Goal: Task Accomplishment & Management: Use online tool/utility

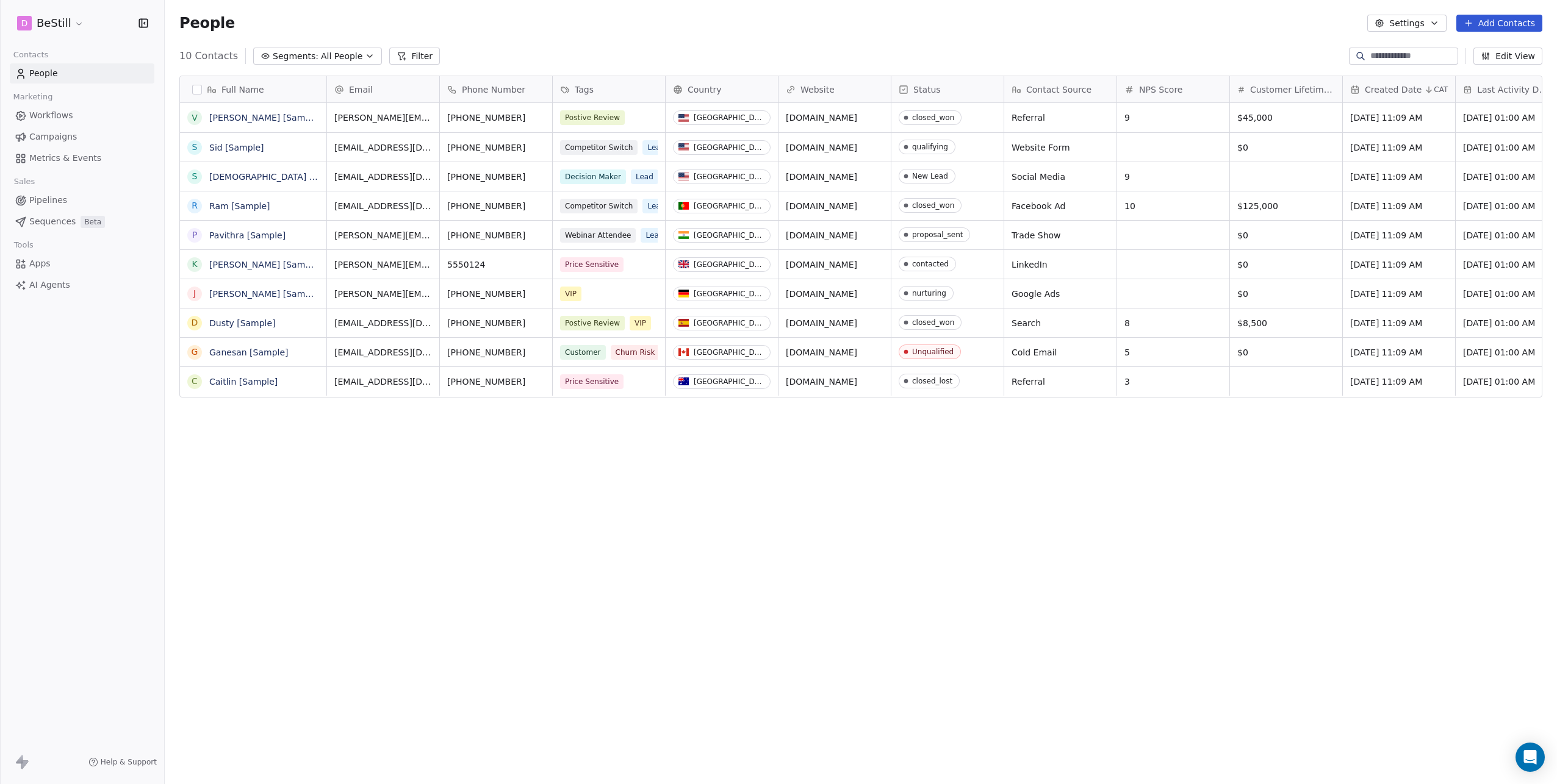
scroll to position [681, 1383]
click at [61, 139] on span "Campaigns" at bounding box center [53, 137] width 48 height 13
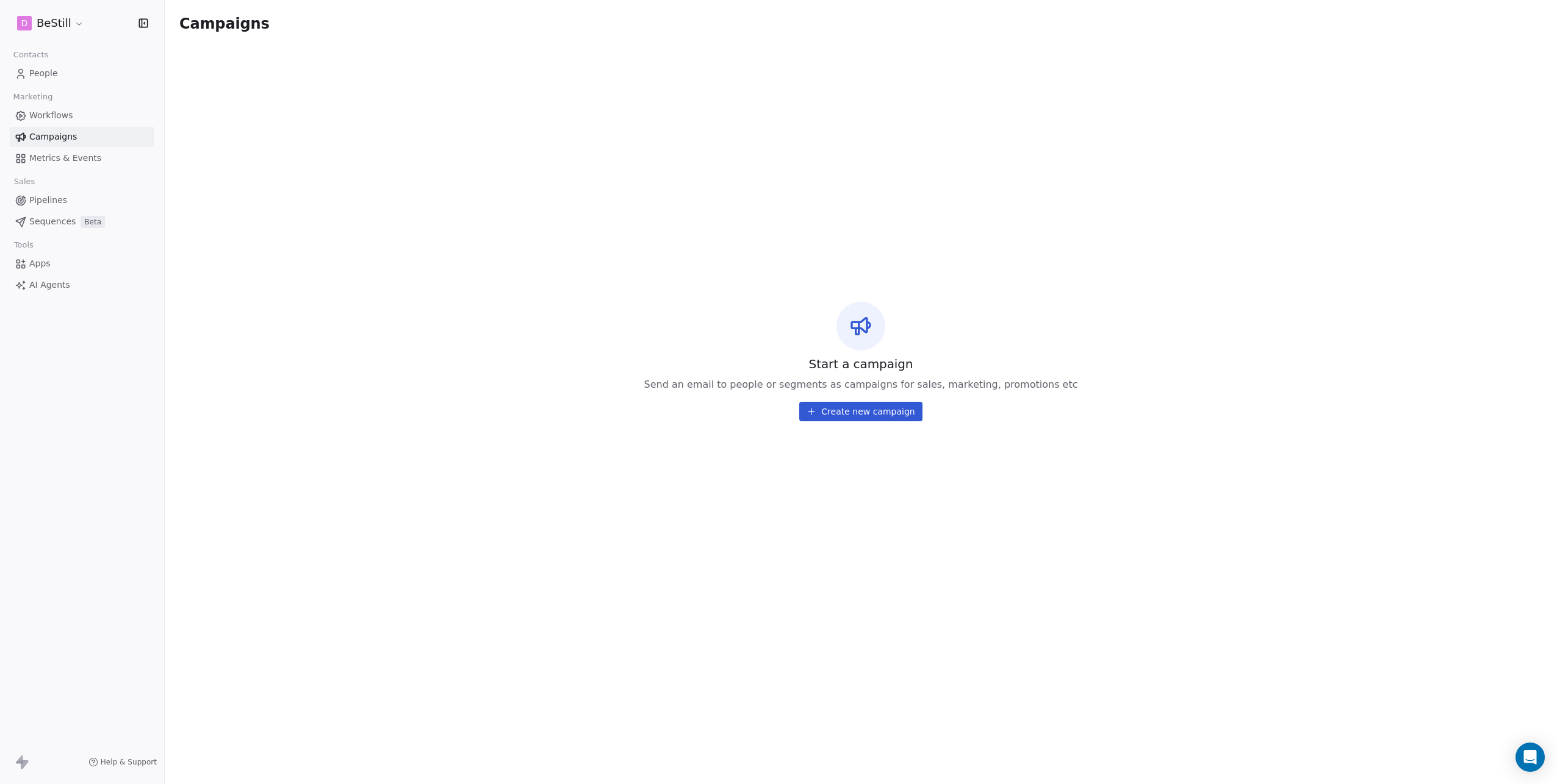
click at [61, 26] on html "D BeStill Contacts People Marketing Workflows Campaigns Metrics & Events Sales …" at bounding box center [778, 392] width 1557 height 784
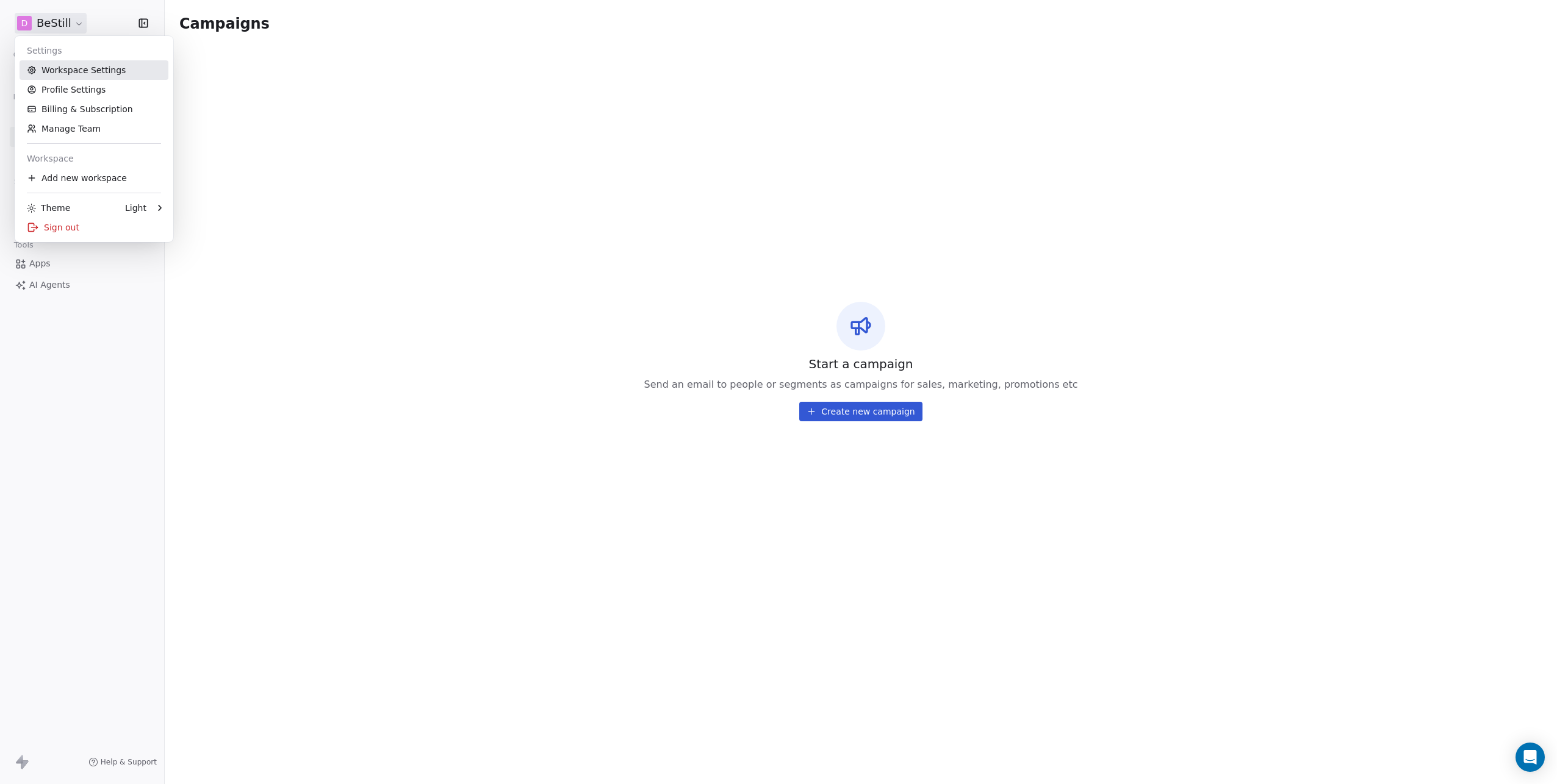
click at [66, 73] on link "Workspace Settings" at bounding box center [94, 70] width 149 height 20
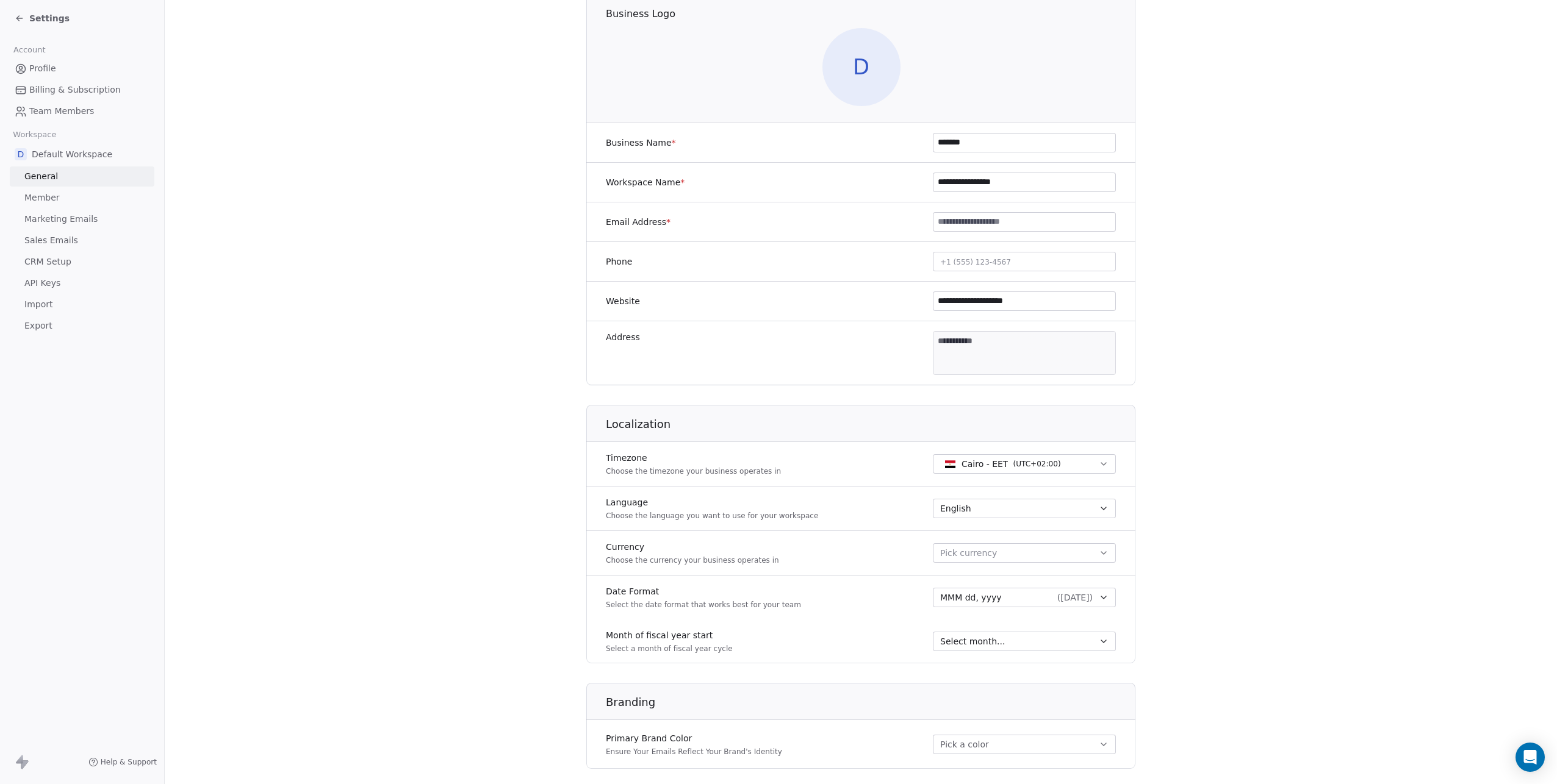
scroll to position [358, 0]
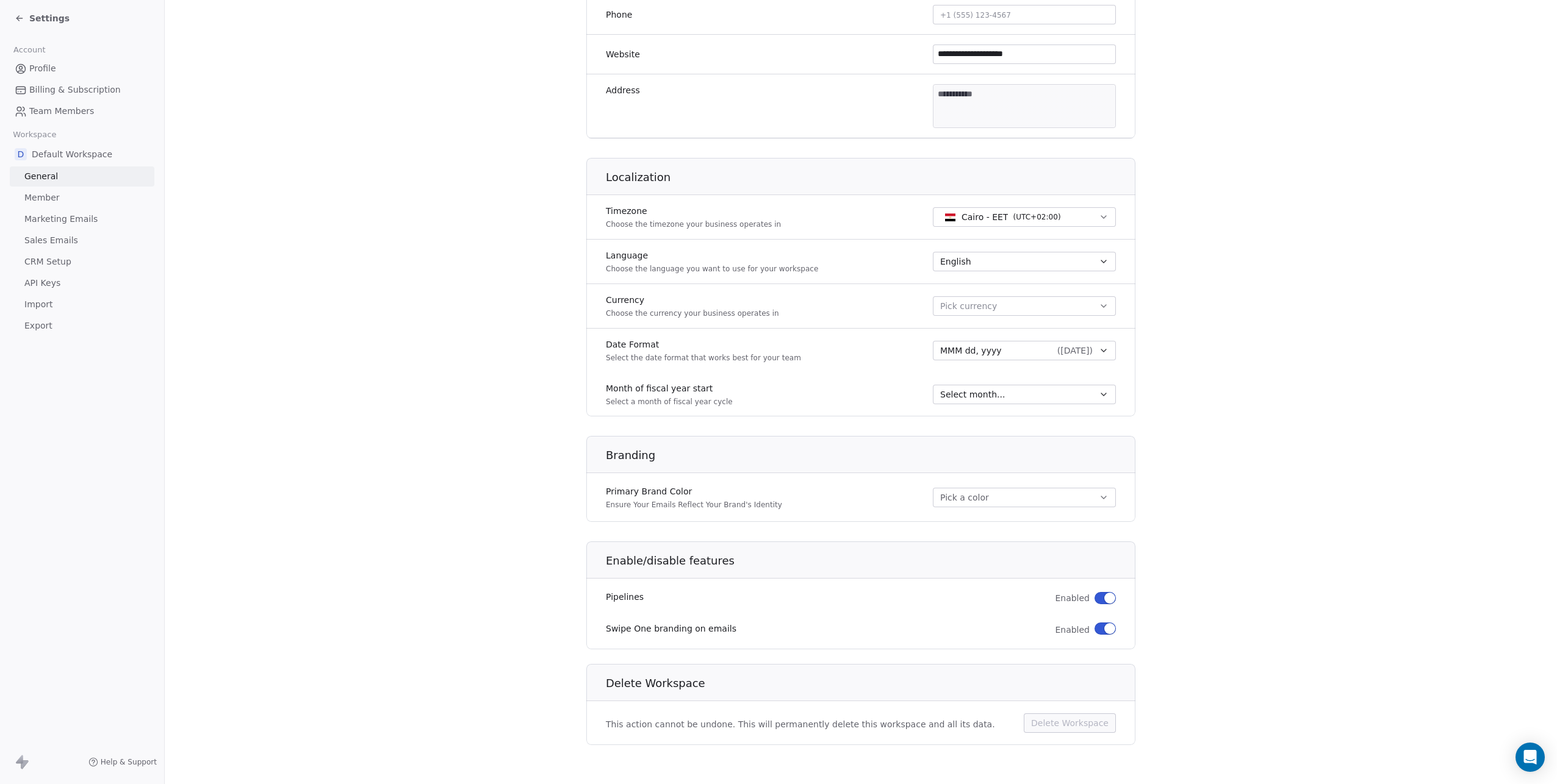
click at [47, 216] on span "Marketing Emails" at bounding box center [61, 219] width 73 height 13
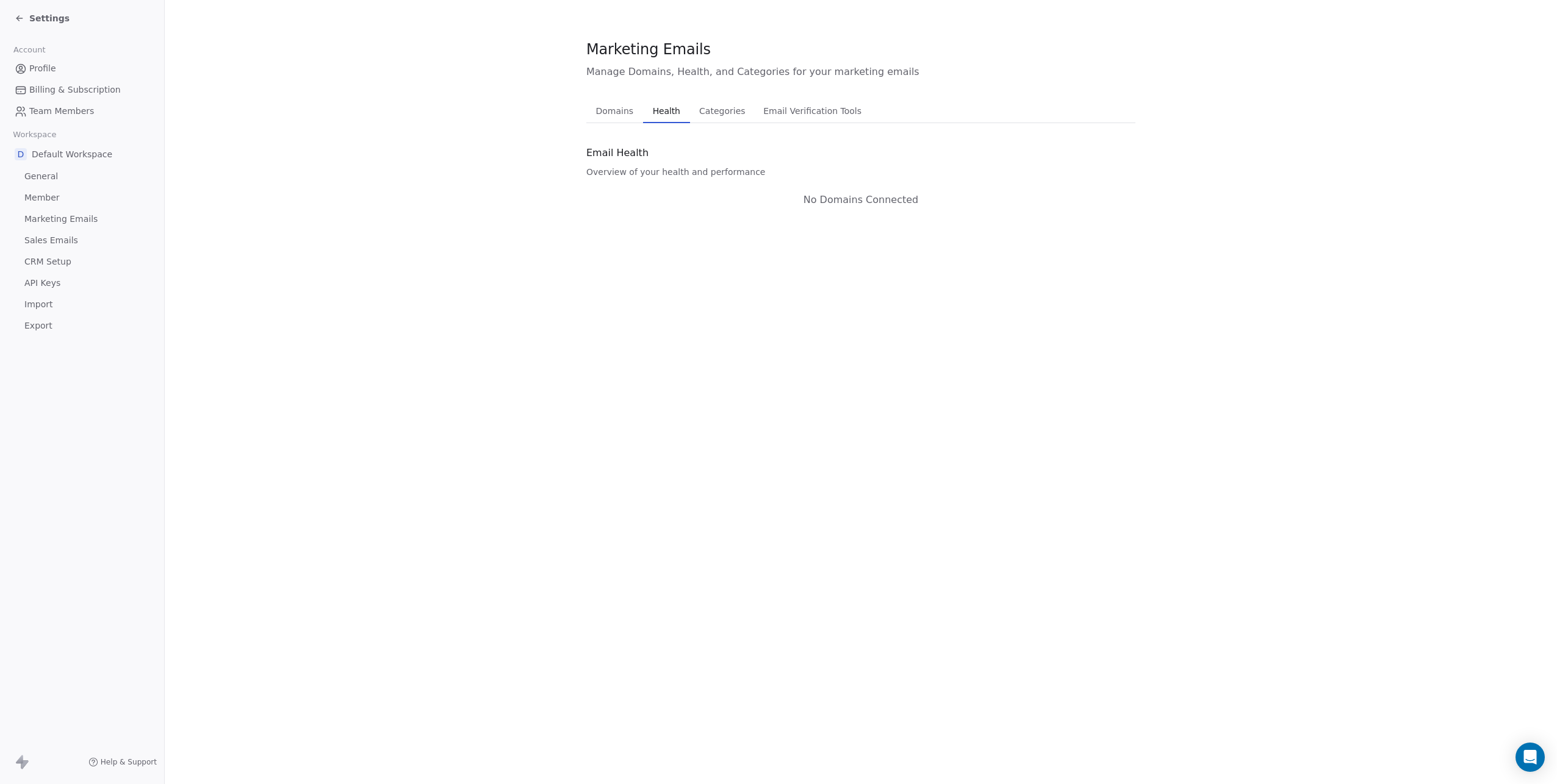
click at [643, 114] on button "Health Health" at bounding box center [667, 111] width 47 height 24
click at [709, 117] on span "Categories" at bounding box center [722, 110] width 56 height 17
click at [789, 114] on span "Email Verification Tools" at bounding box center [812, 110] width 106 height 17
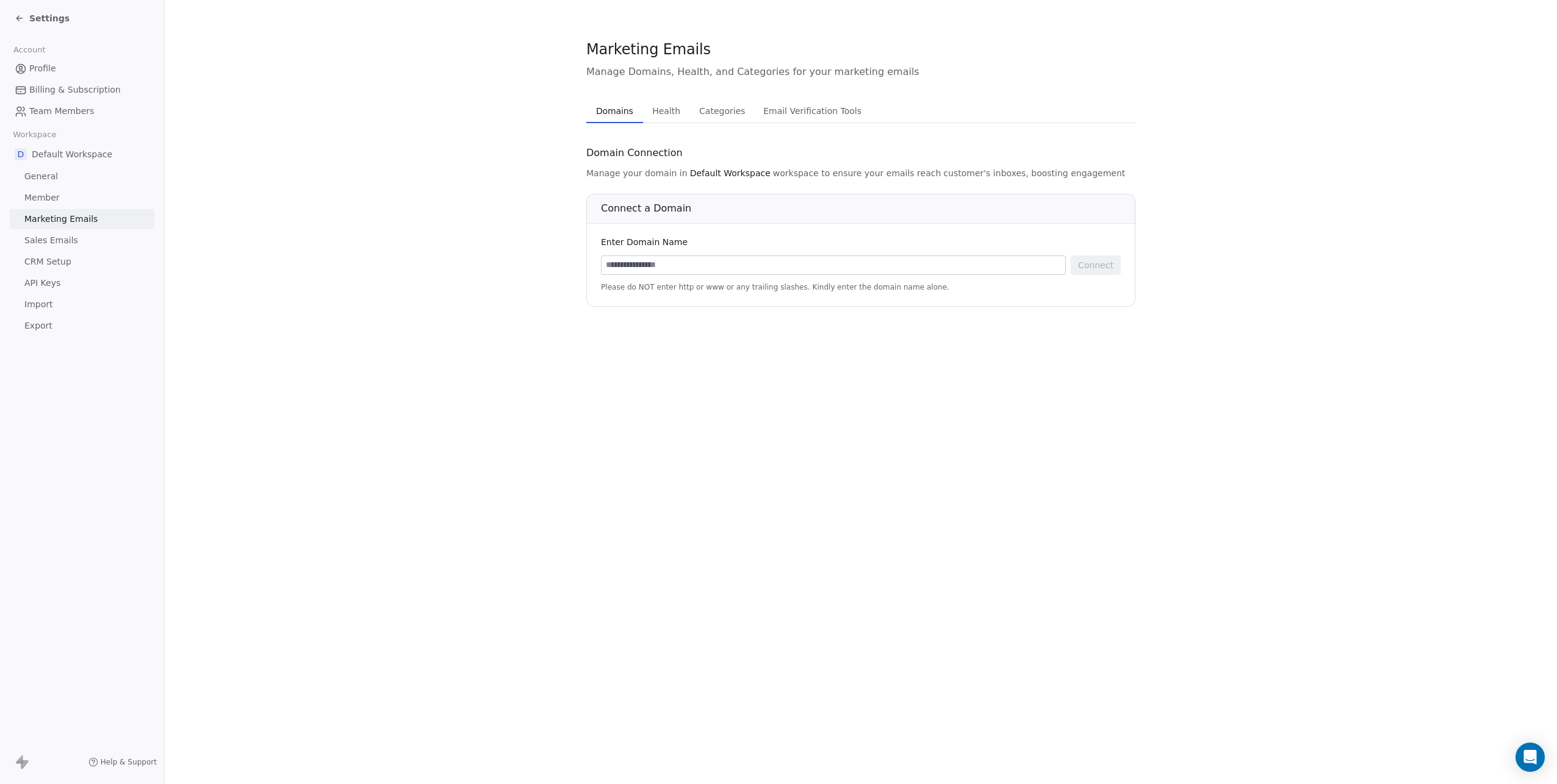
click at [616, 112] on span "Domains" at bounding box center [615, 110] width 47 height 17
click at [20, 20] on icon at bounding box center [19, 18] width 10 height 10
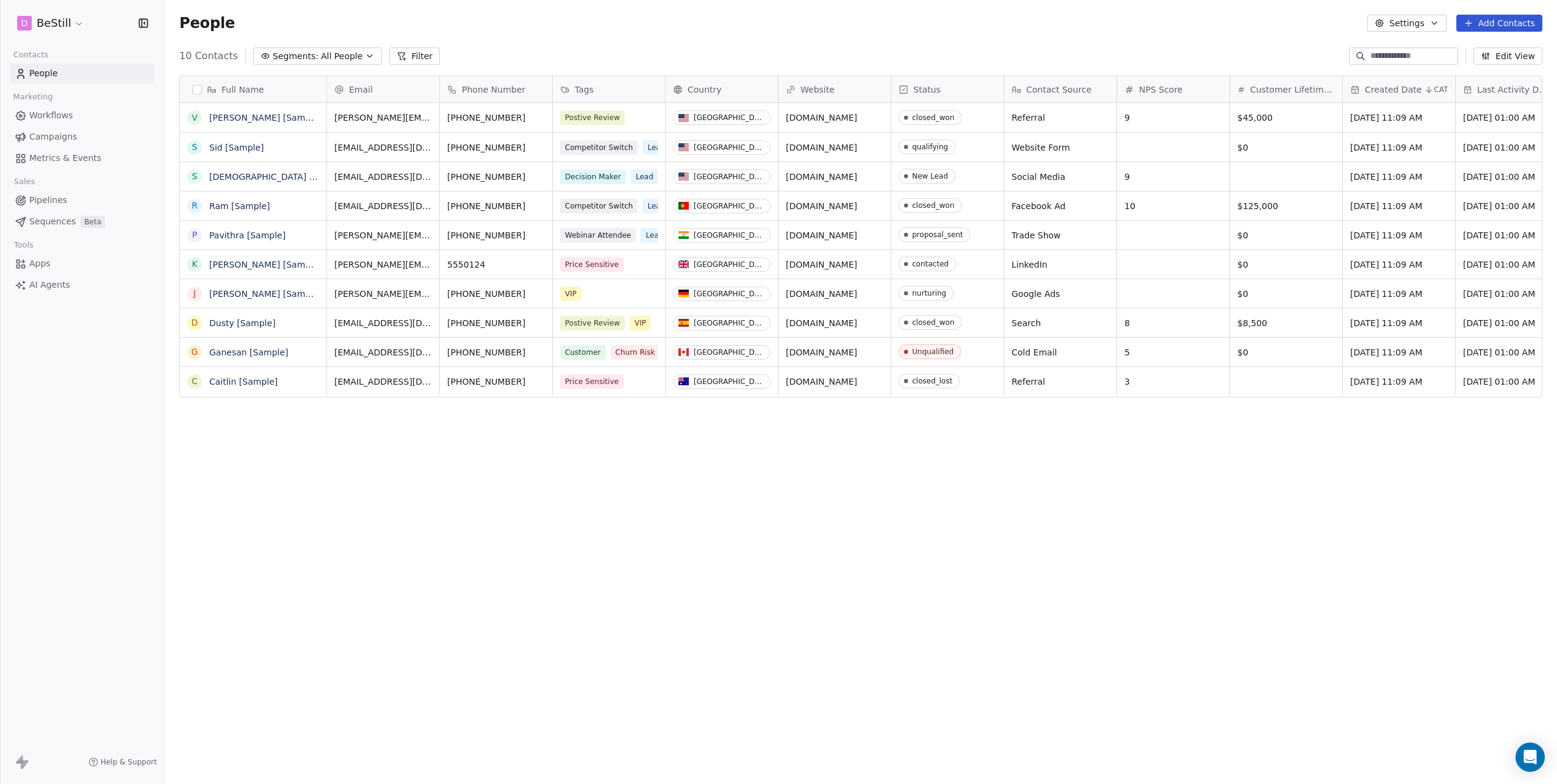
scroll to position [681, 1383]
click at [47, 134] on span "Campaigns" at bounding box center [53, 137] width 48 height 13
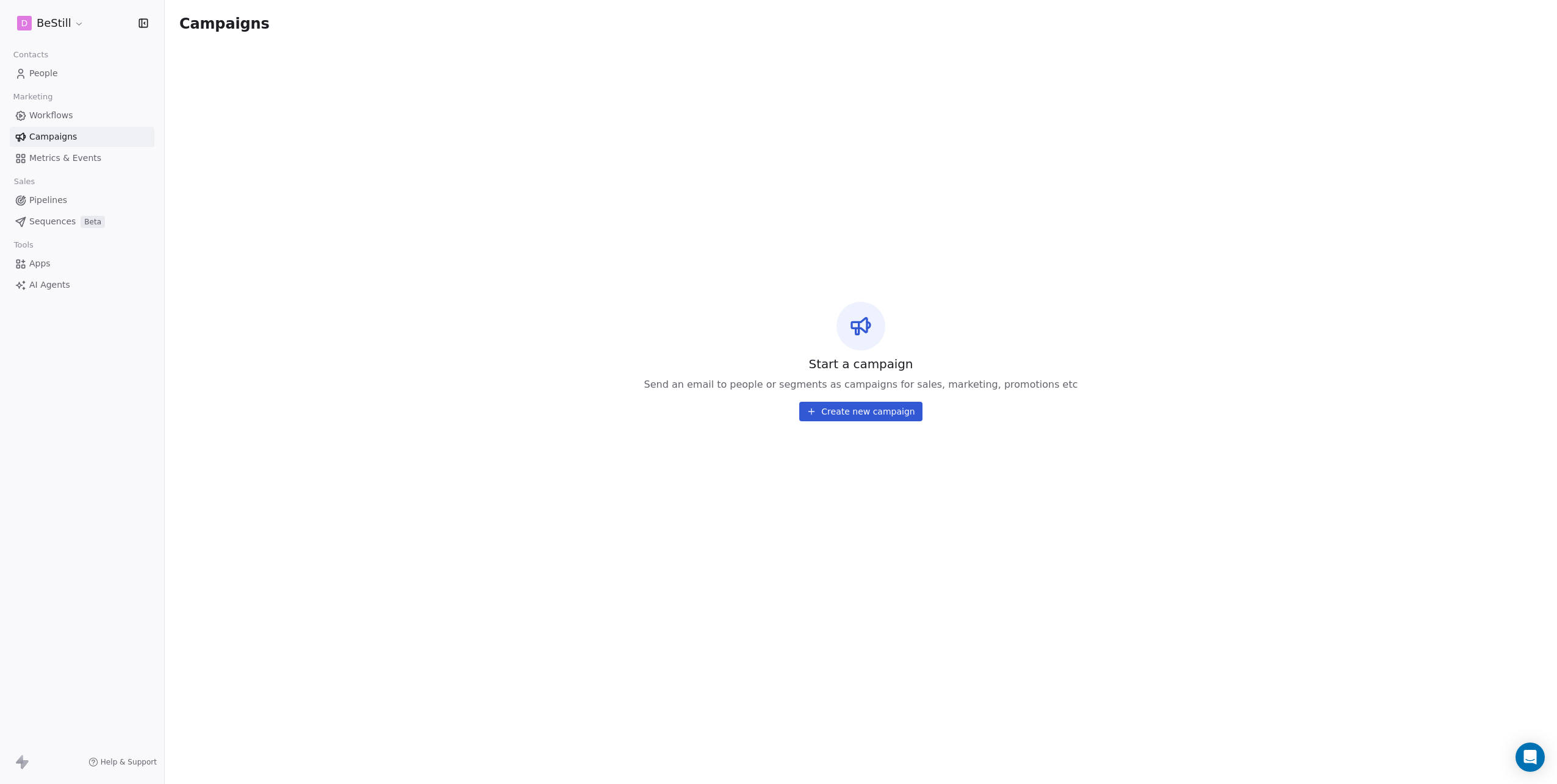
click at [56, 116] on span "Workflows" at bounding box center [51, 116] width 44 height 13
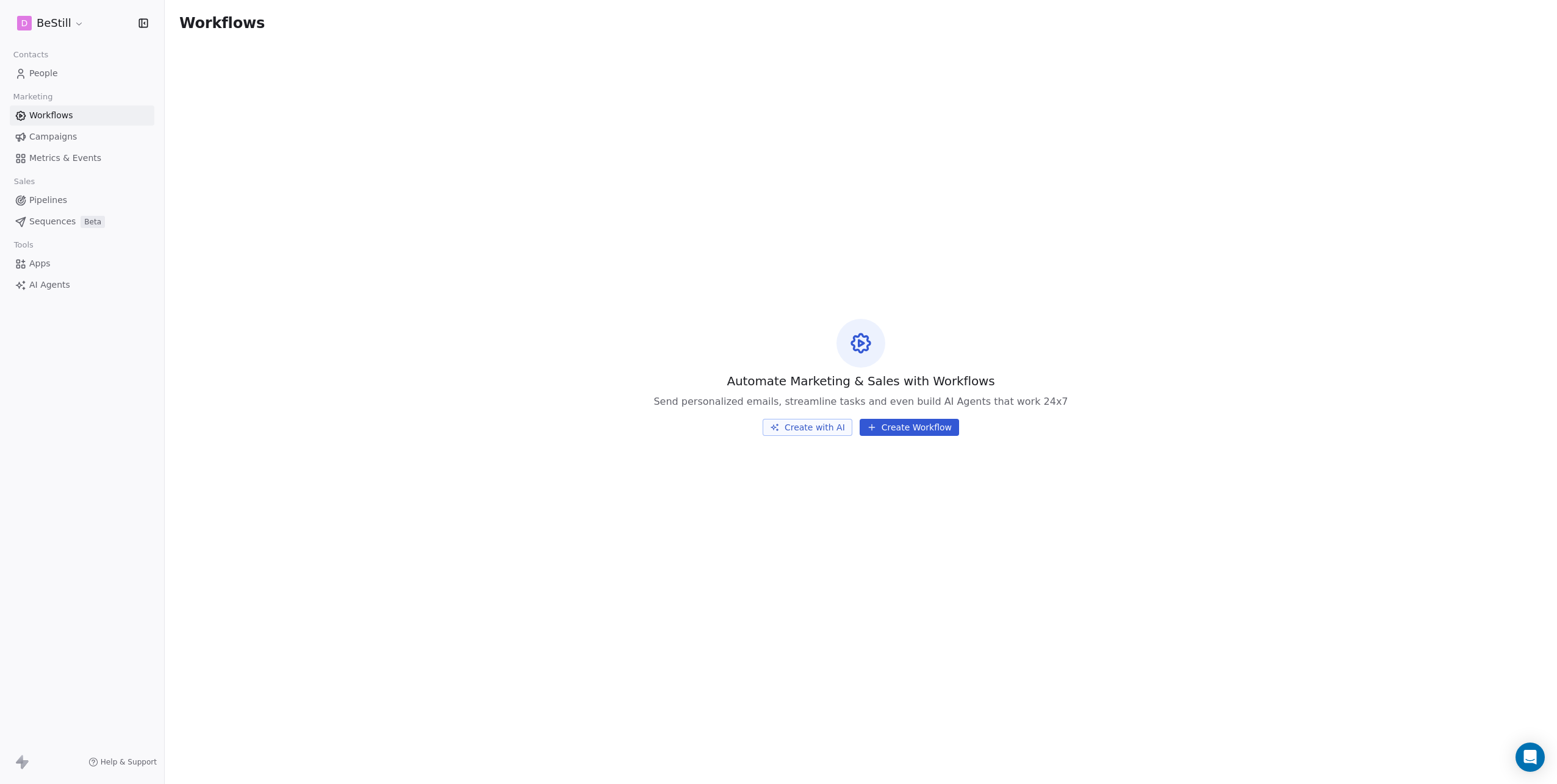
click at [889, 424] on button "Create Workflow" at bounding box center [909, 427] width 100 height 17
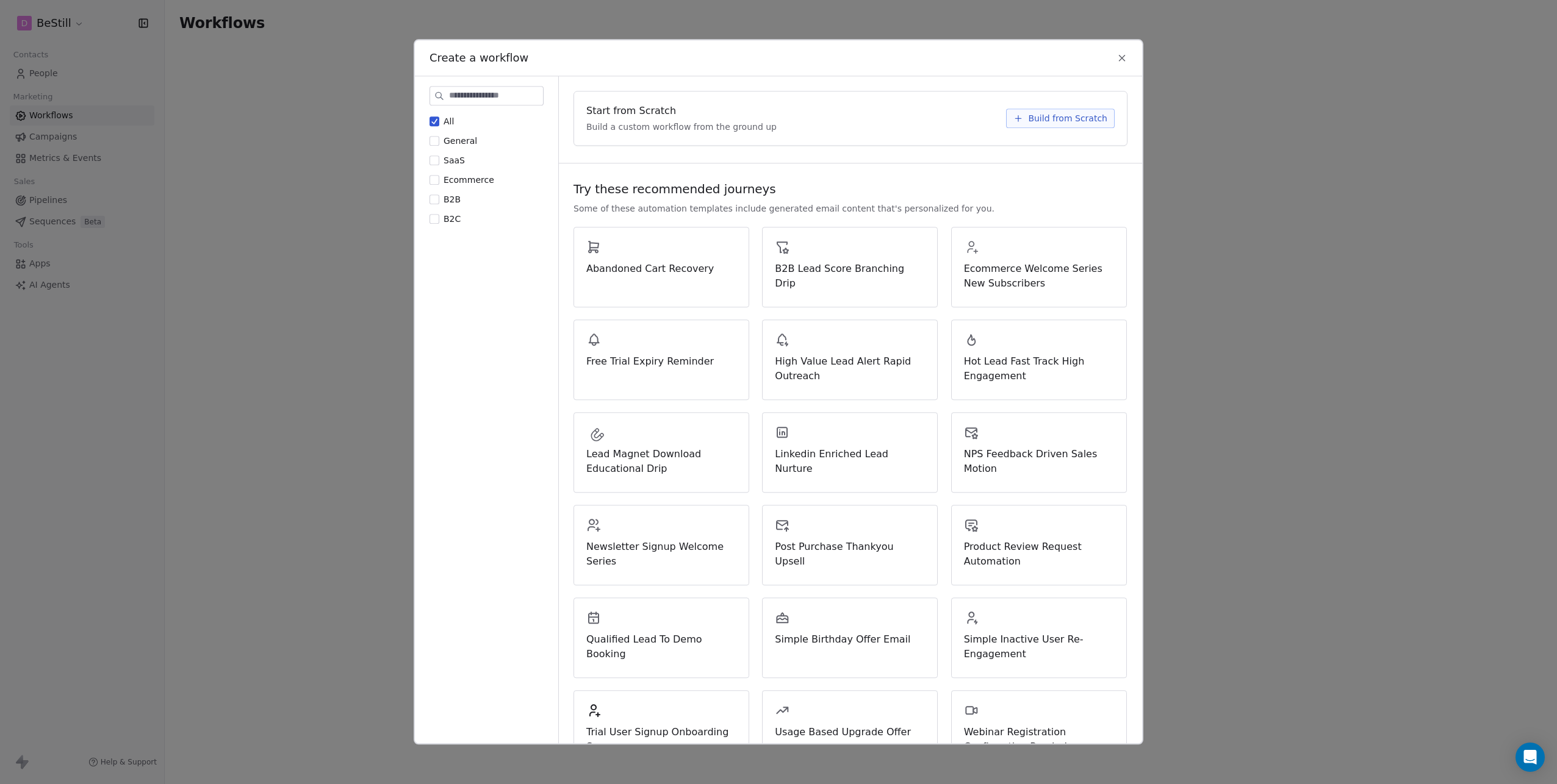
click at [1120, 57] on icon at bounding box center [1121, 57] width 11 height 11
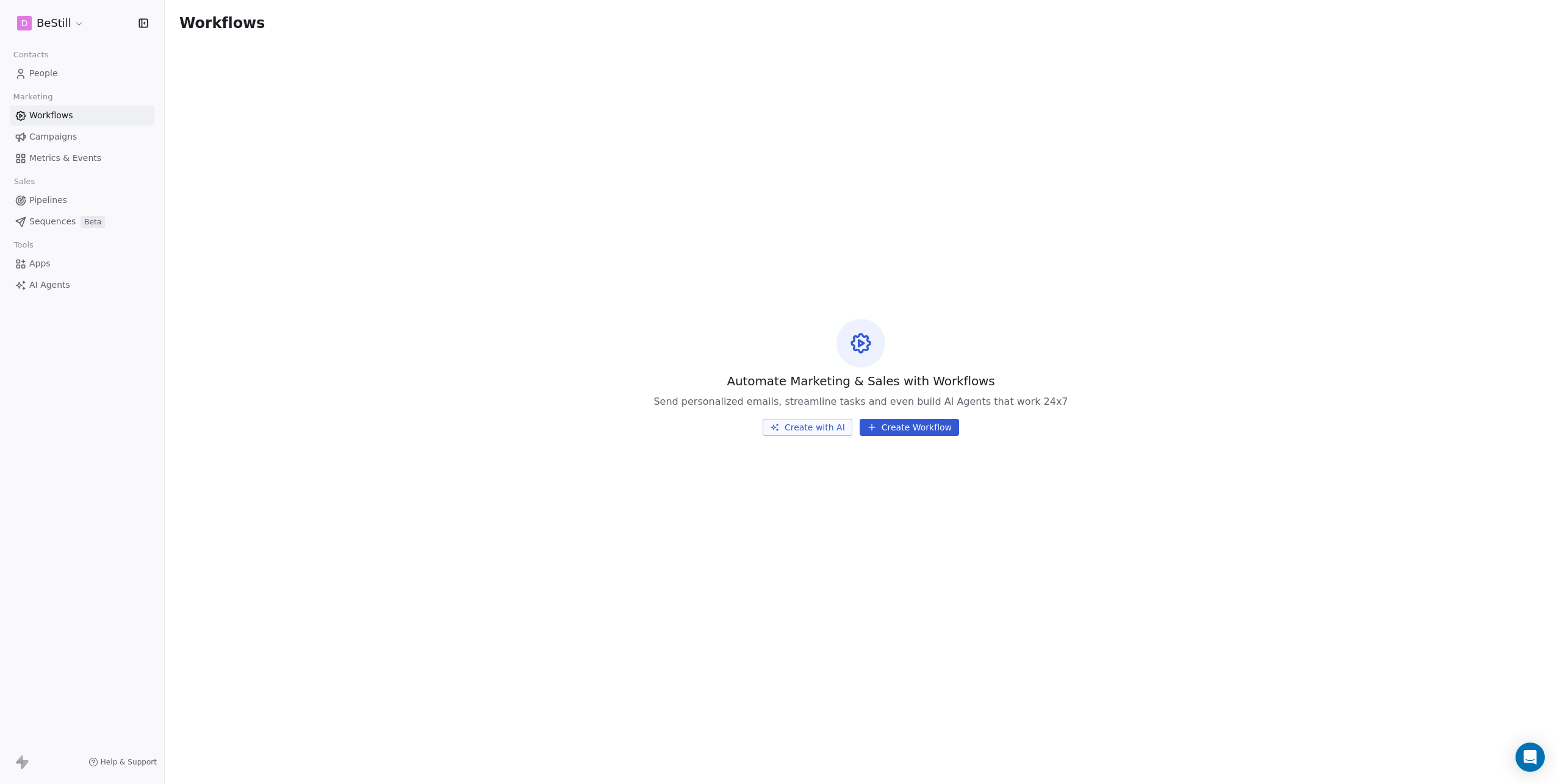
click at [816, 426] on button "Create with AI" at bounding box center [807, 427] width 89 height 17
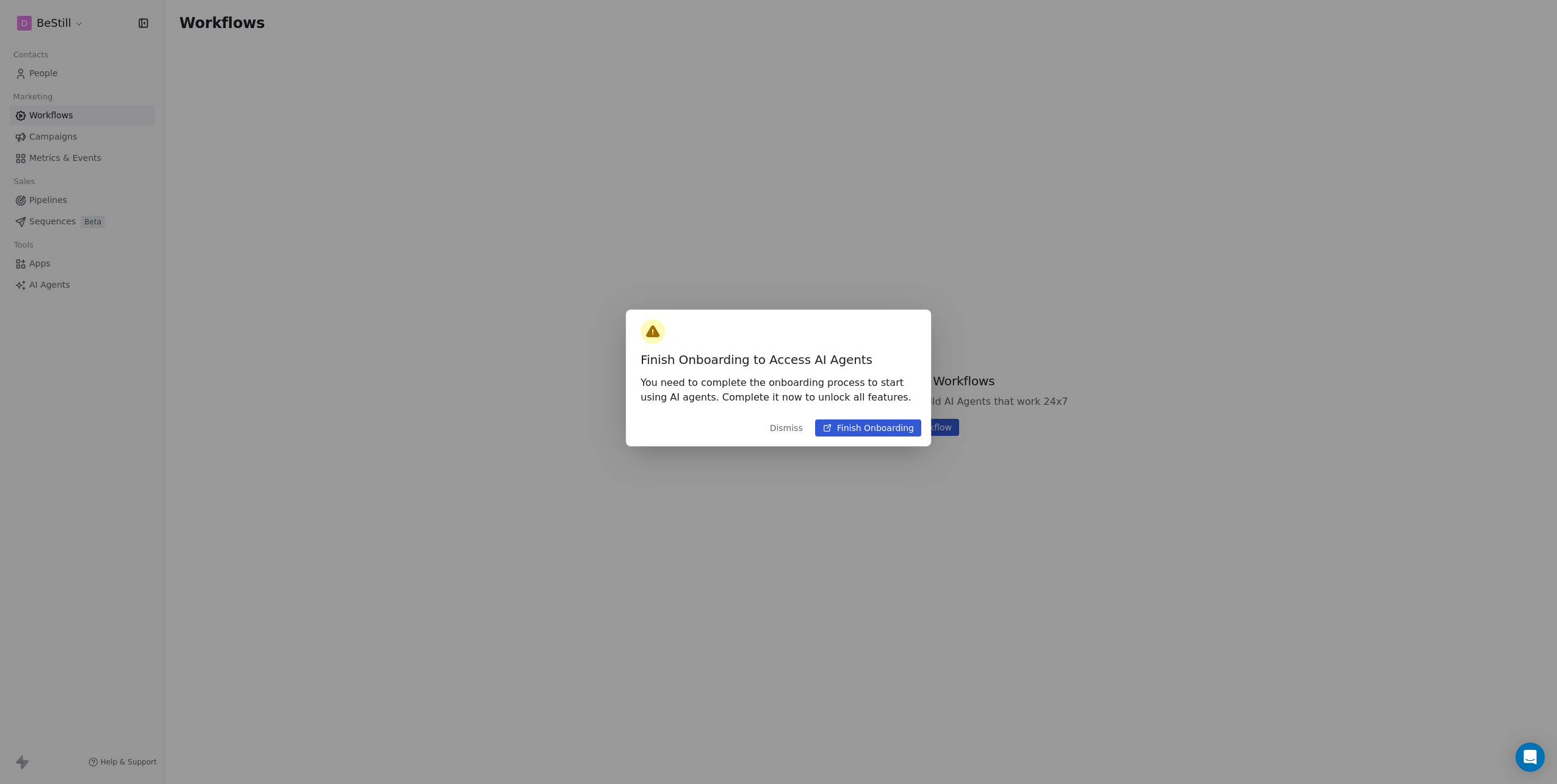
click at [850, 432] on button "Finish Onboarding" at bounding box center [868, 428] width 106 height 17
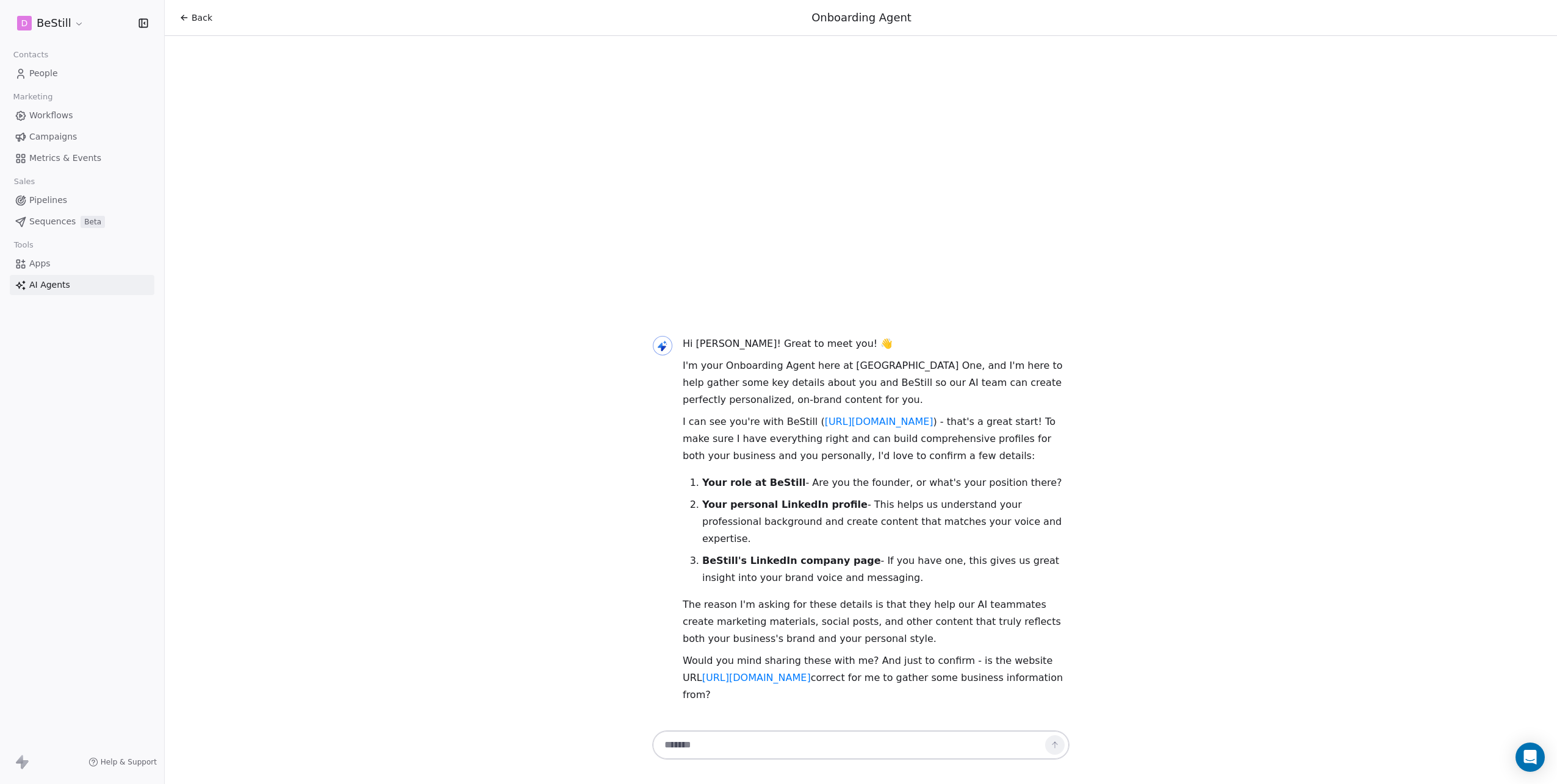
click at [775, 749] on textarea at bounding box center [849, 745] width 382 height 23
click at [702, 684] on link "[URL][DOMAIN_NAME]" at bounding box center [756, 678] width 109 height 11
click at [950, 744] on textarea "**********" at bounding box center [849, 745] width 382 height 23
paste textarea "**********"
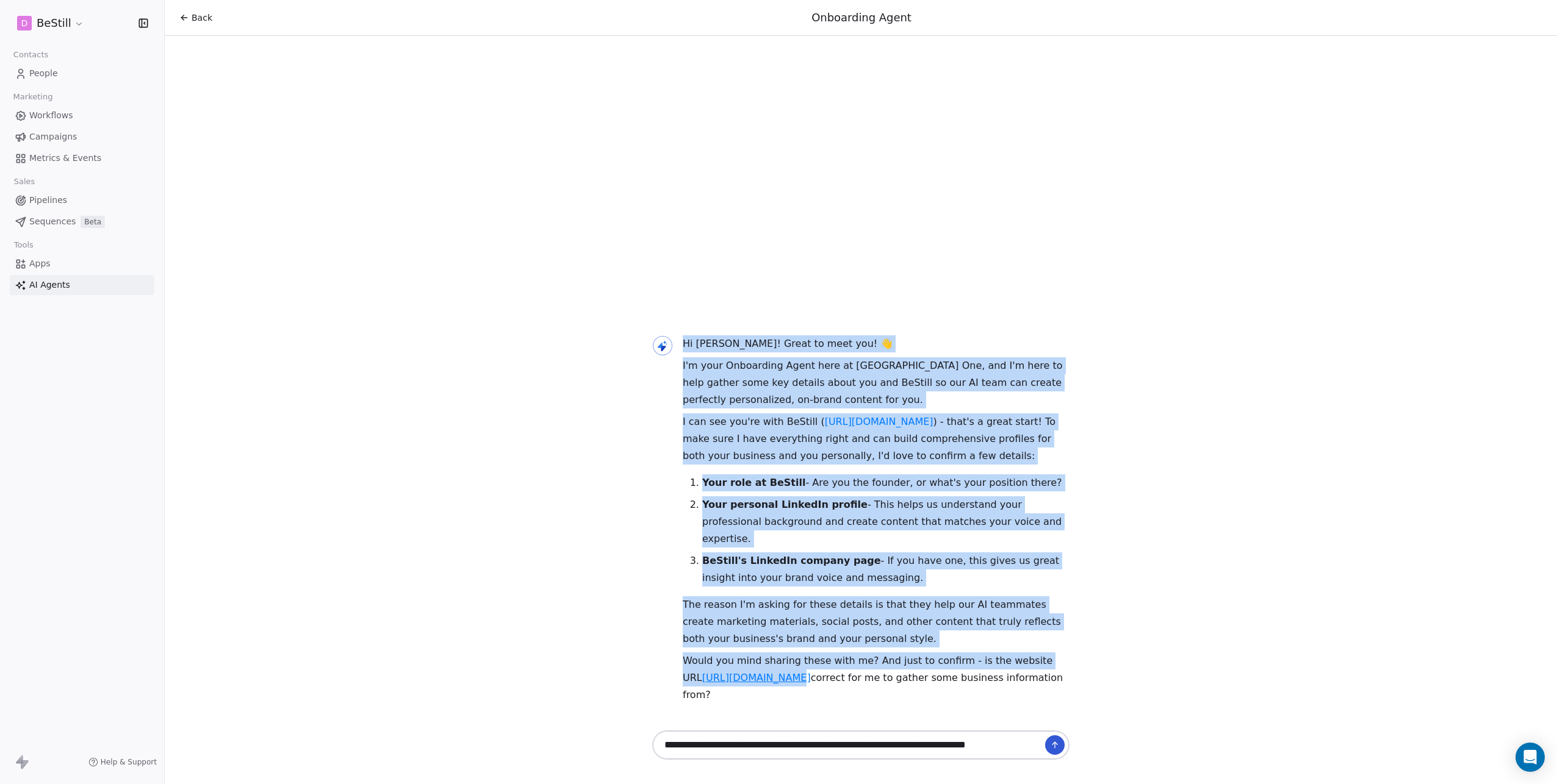
drag, startPoint x: 673, startPoint y: 693, endPoint x: 744, endPoint y: 696, distance: 71.1
click at [744, 696] on div "Hi [PERSON_NAME]! Great to meet you! 👋 I'm your Onboarding Agent here at [GEOGR…" at bounding box center [860, 522] width 417 height 373
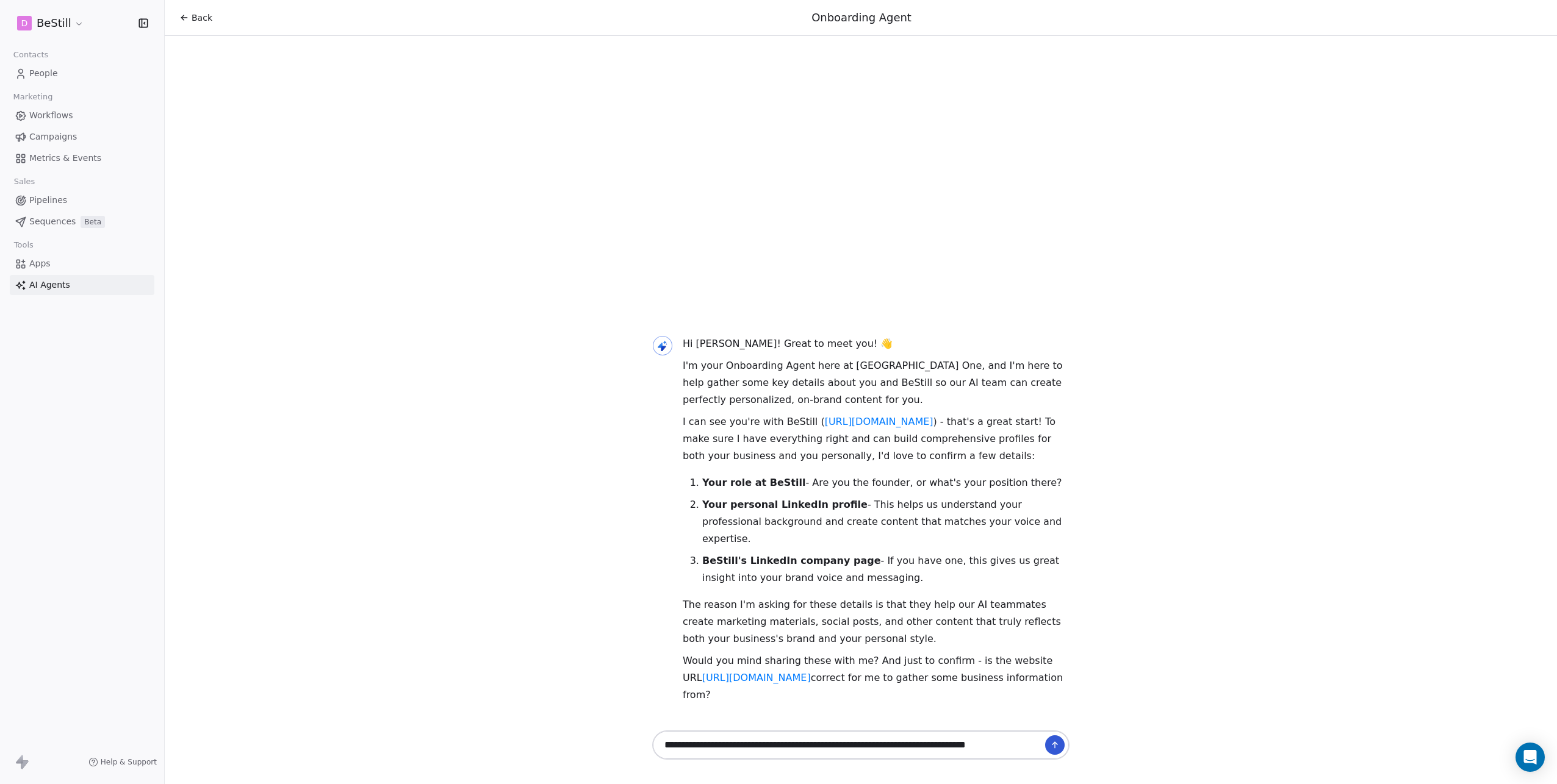
drag, startPoint x: 1021, startPoint y: 741, endPoint x: 1030, endPoint y: 741, distance: 9.0
click at [1022, 741] on textarea "**********" at bounding box center [849, 745] width 382 height 23
paste textarea "**********"
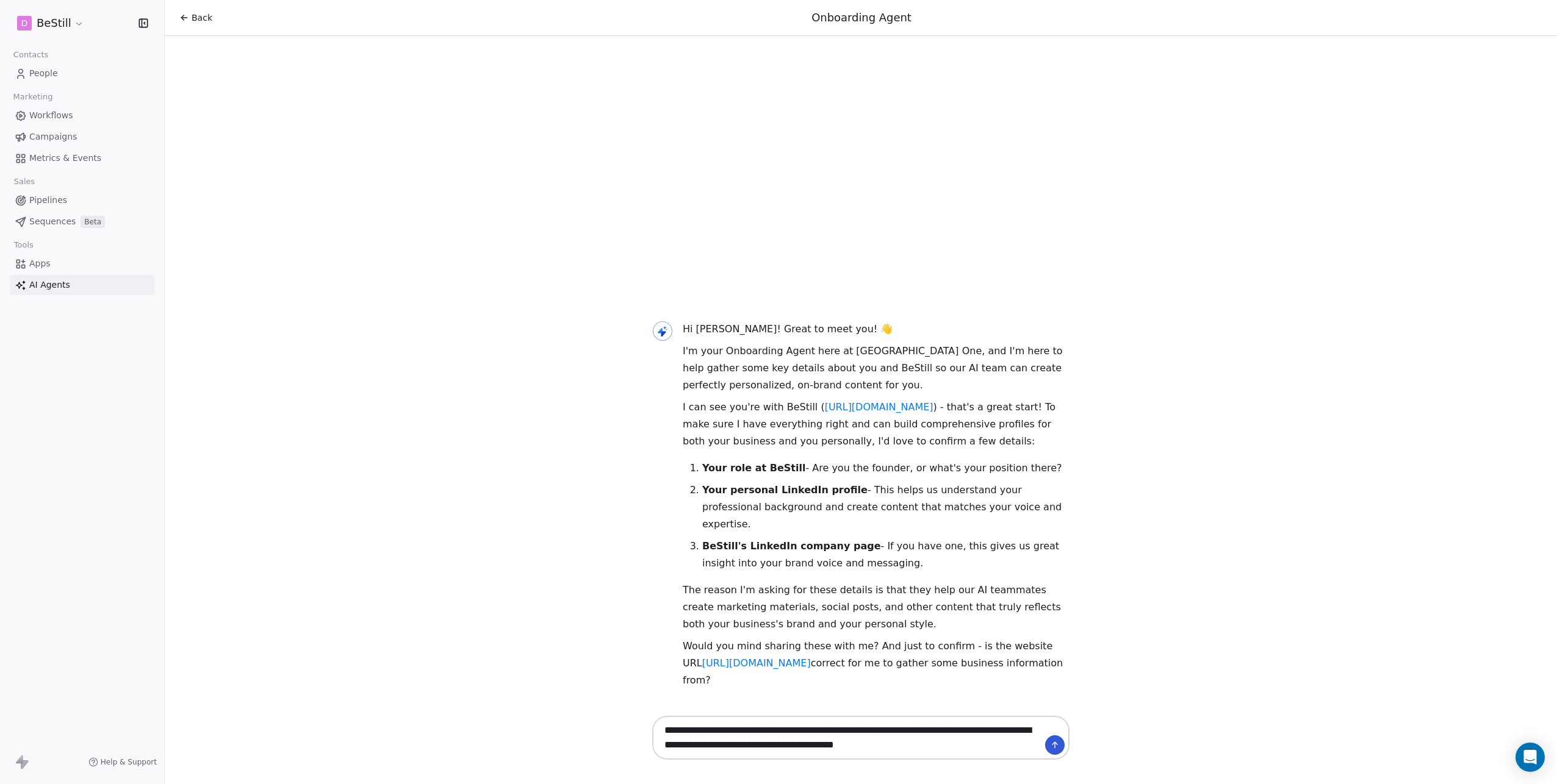
type textarea "**********"
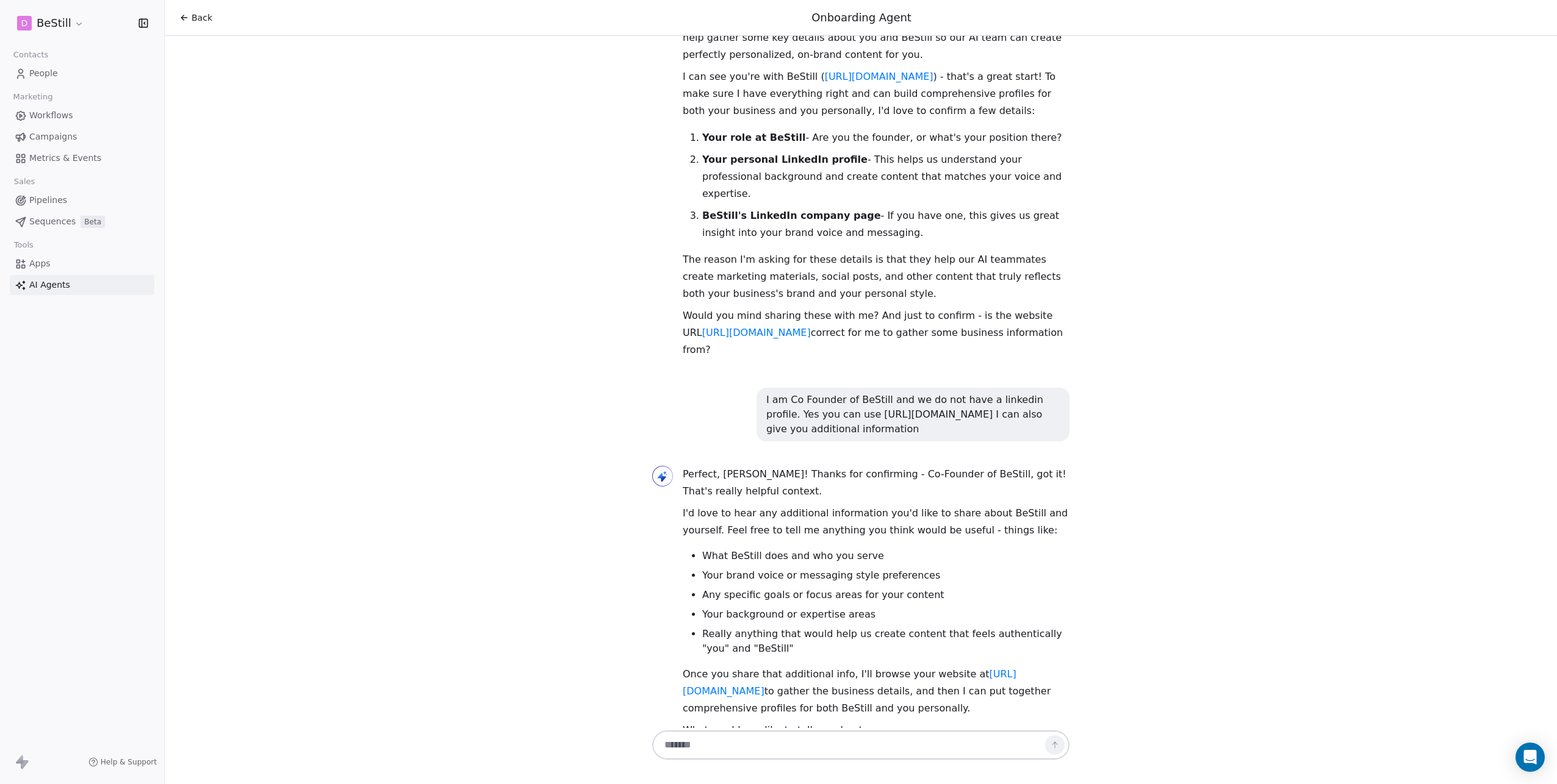
scroll to position [72, 0]
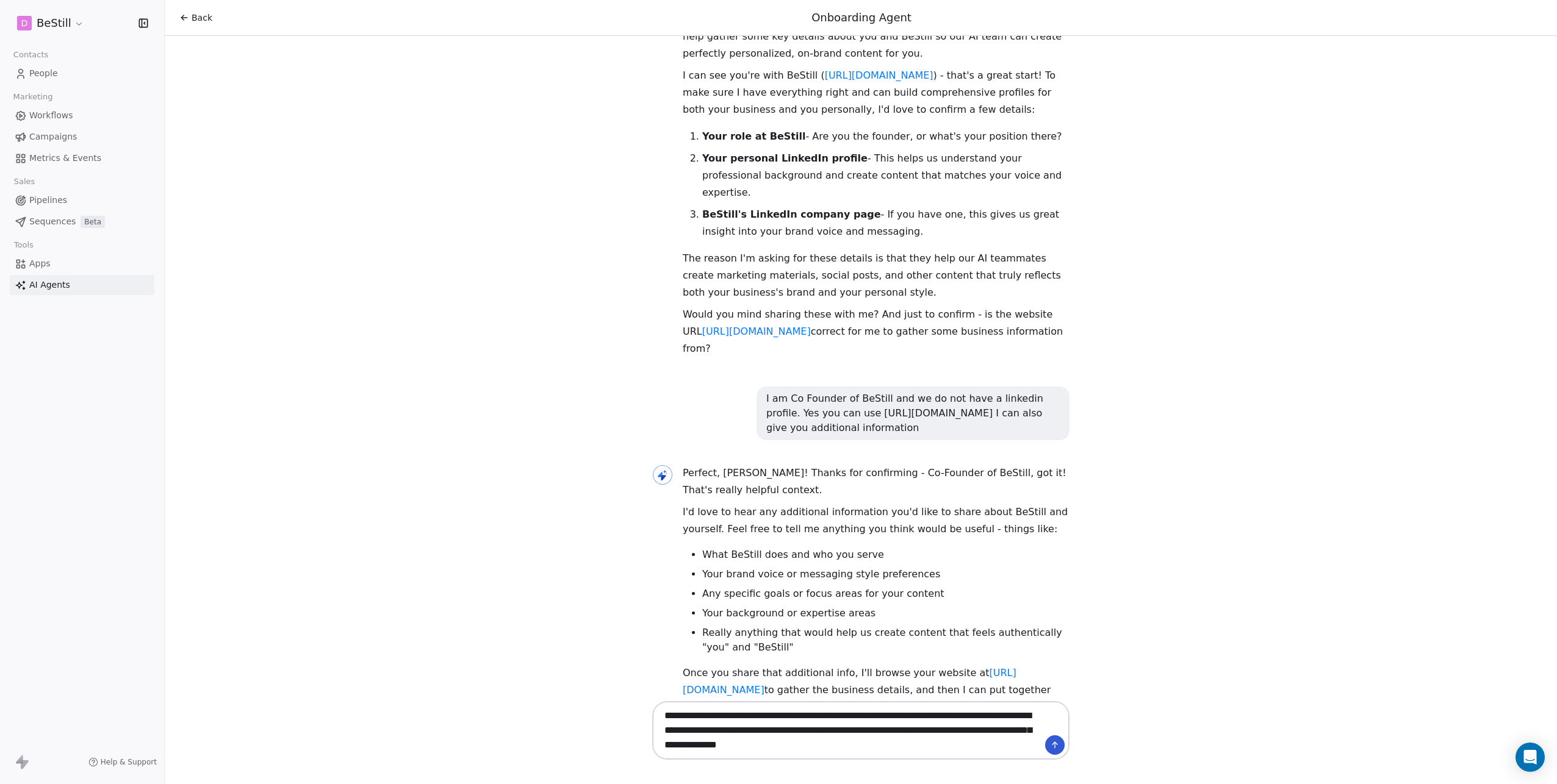
click at [663, 717] on textarea "**********" at bounding box center [849, 730] width 382 height 52
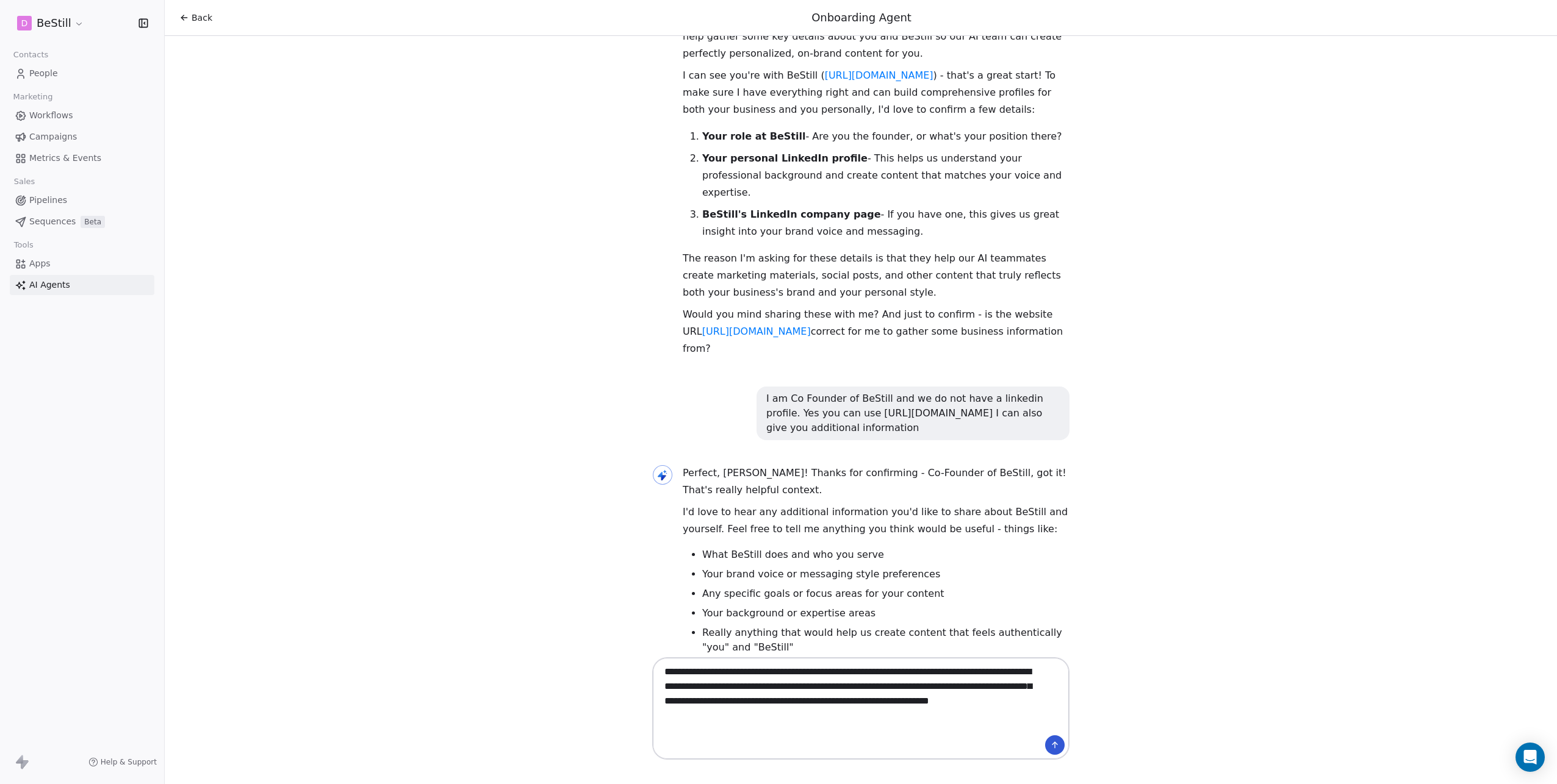
paste textarea "**********"
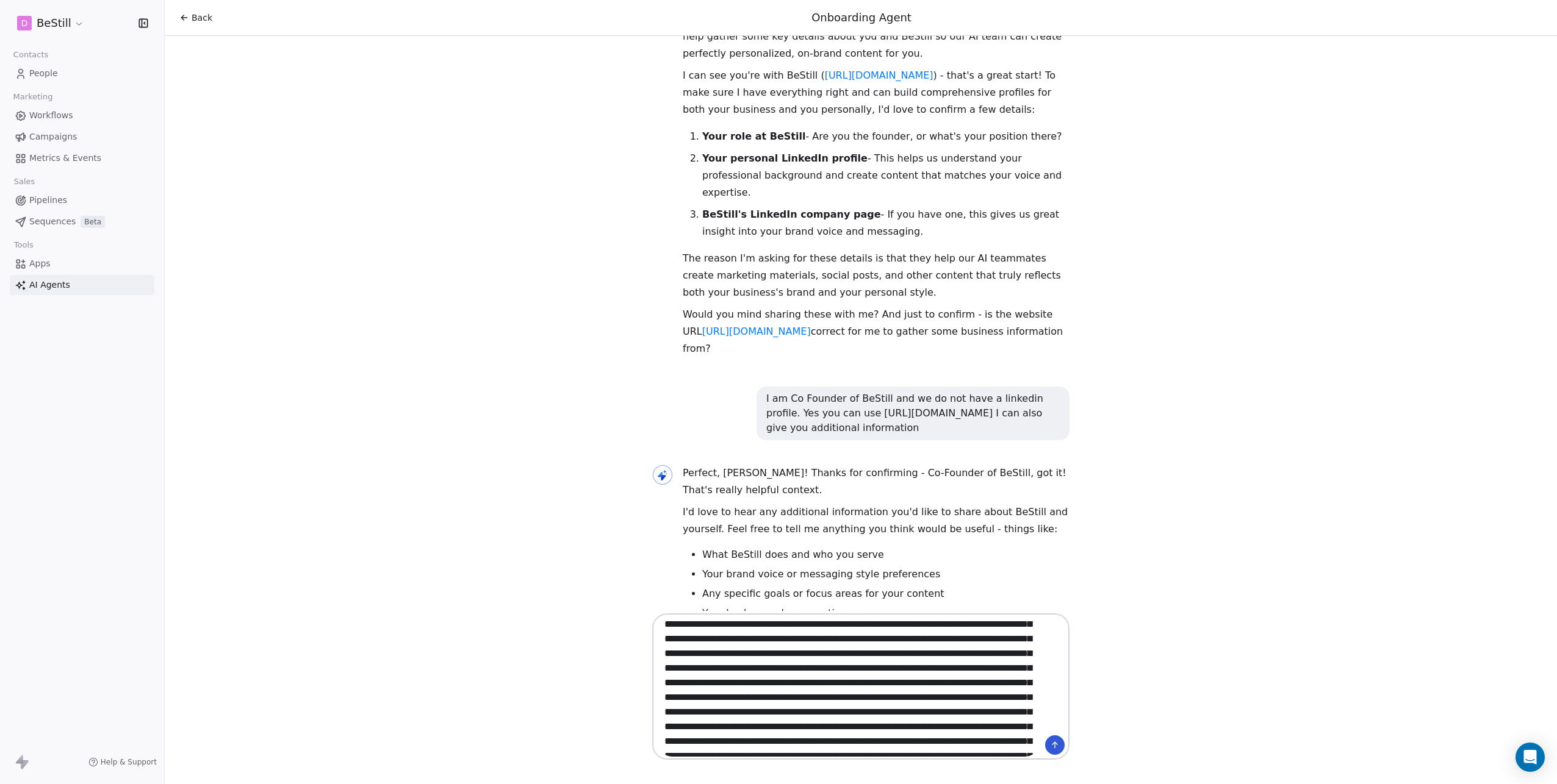
scroll to position [0, 0]
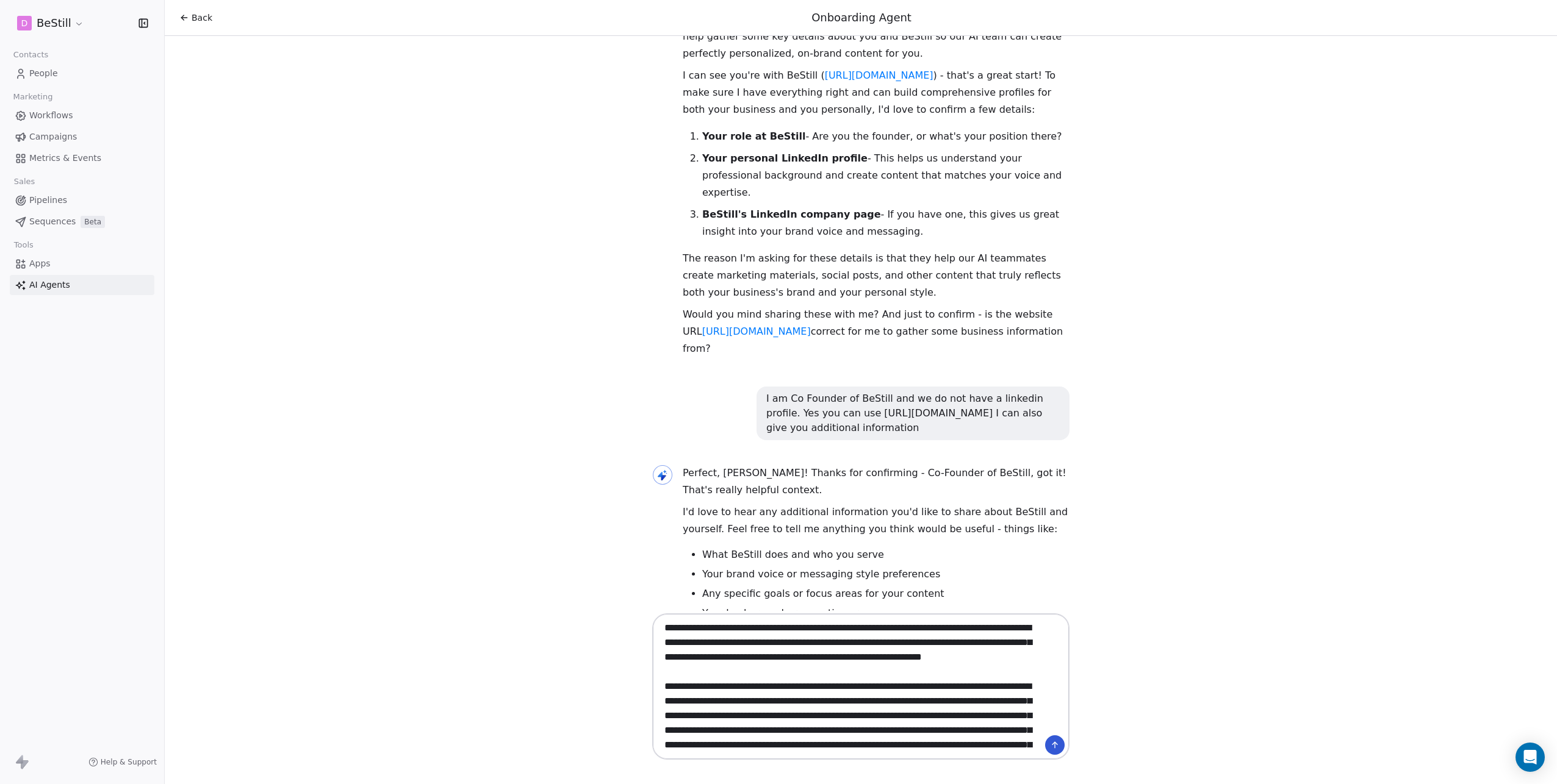
click at [771, 700] on textarea at bounding box center [849, 687] width 382 height 140
click at [704, 687] on textarea at bounding box center [849, 687] width 382 height 140
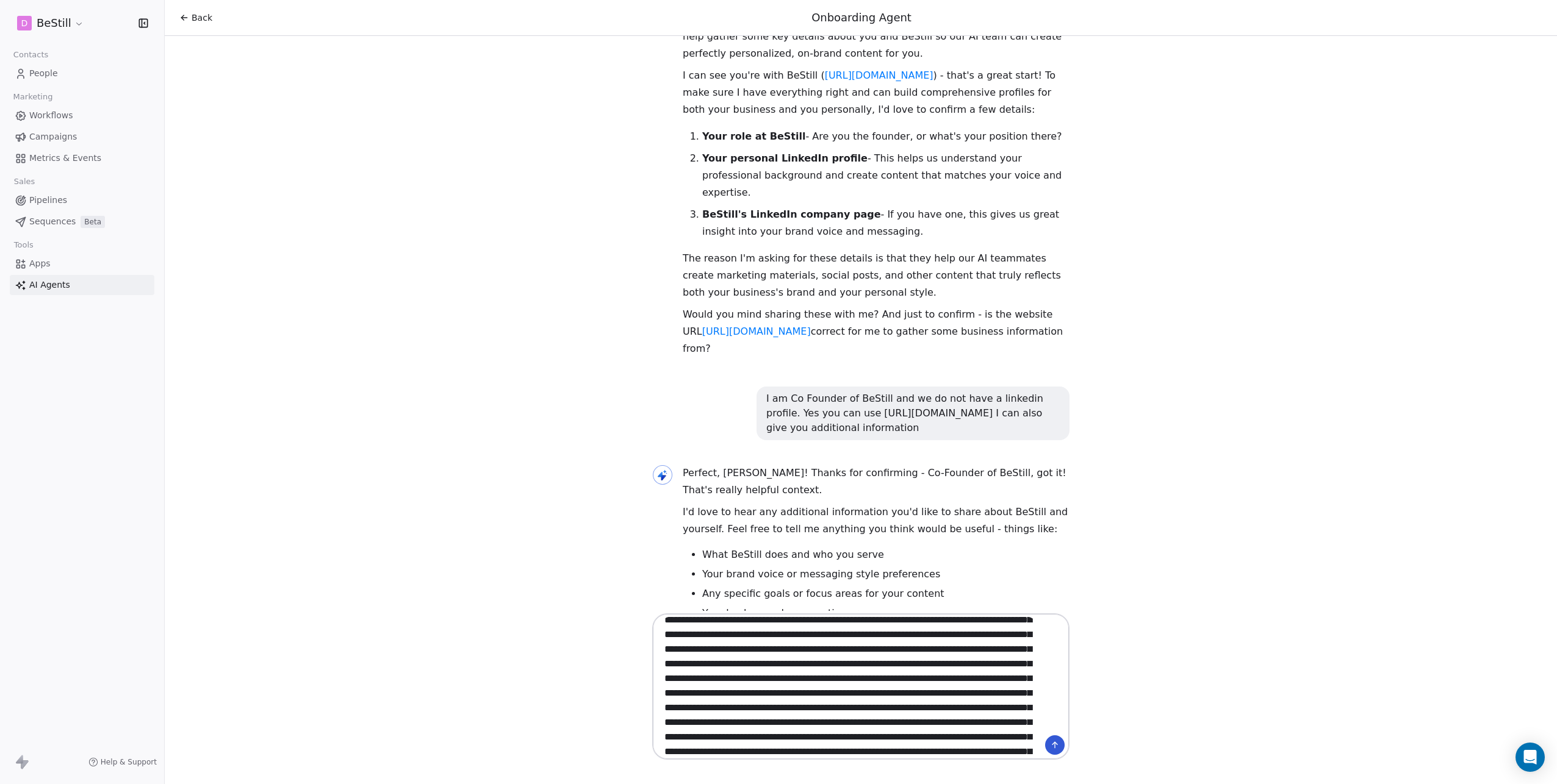
scroll to position [402, 0]
click at [885, 697] on textarea at bounding box center [849, 687] width 382 height 140
click at [725, 711] on textarea at bounding box center [849, 687] width 382 height 140
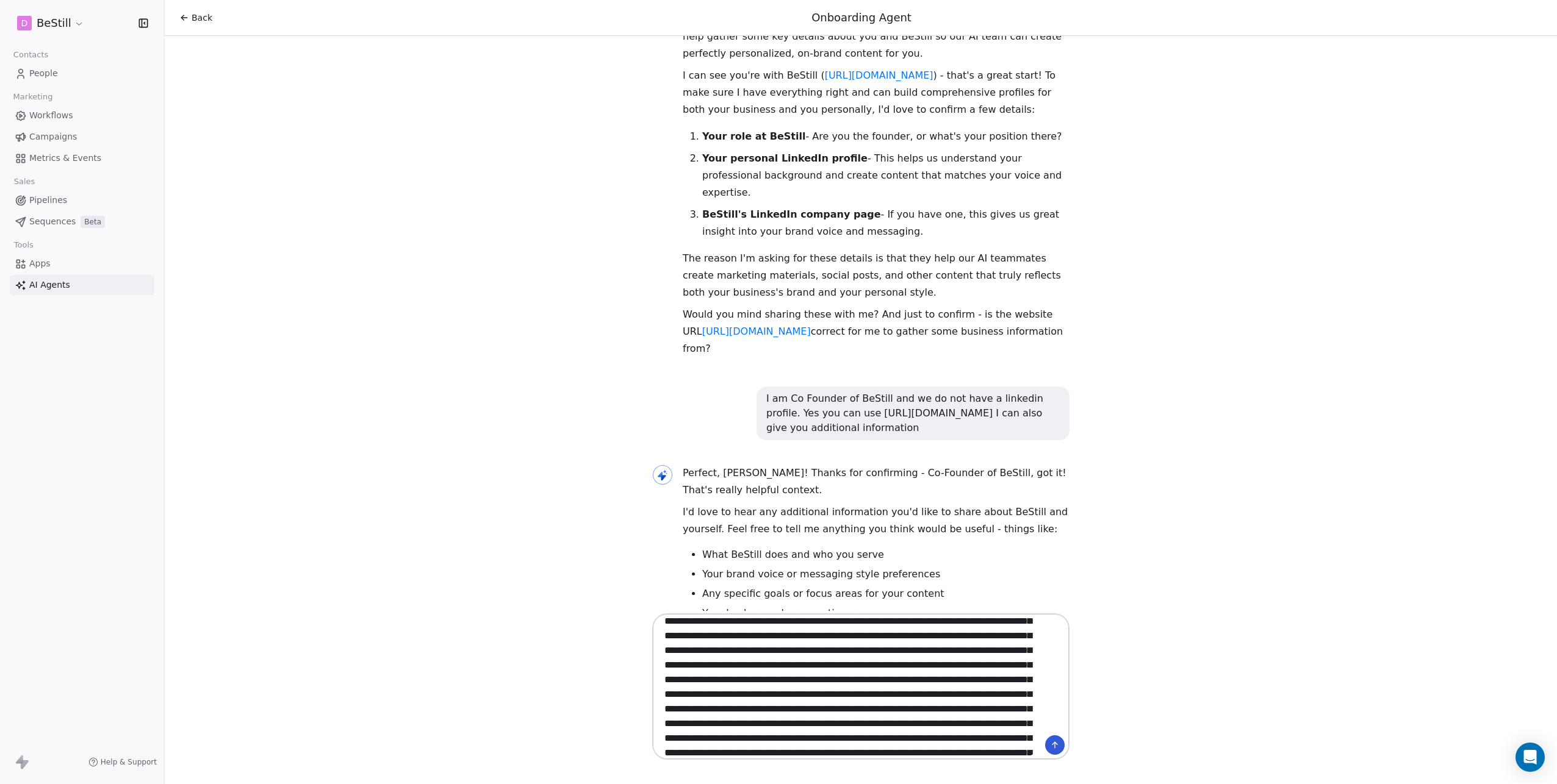
scroll to position [1376, 0]
click at [990, 687] on textarea at bounding box center [849, 687] width 382 height 140
click at [1005, 690] on textarea at bounding box center [849, 687] width 382 height 140
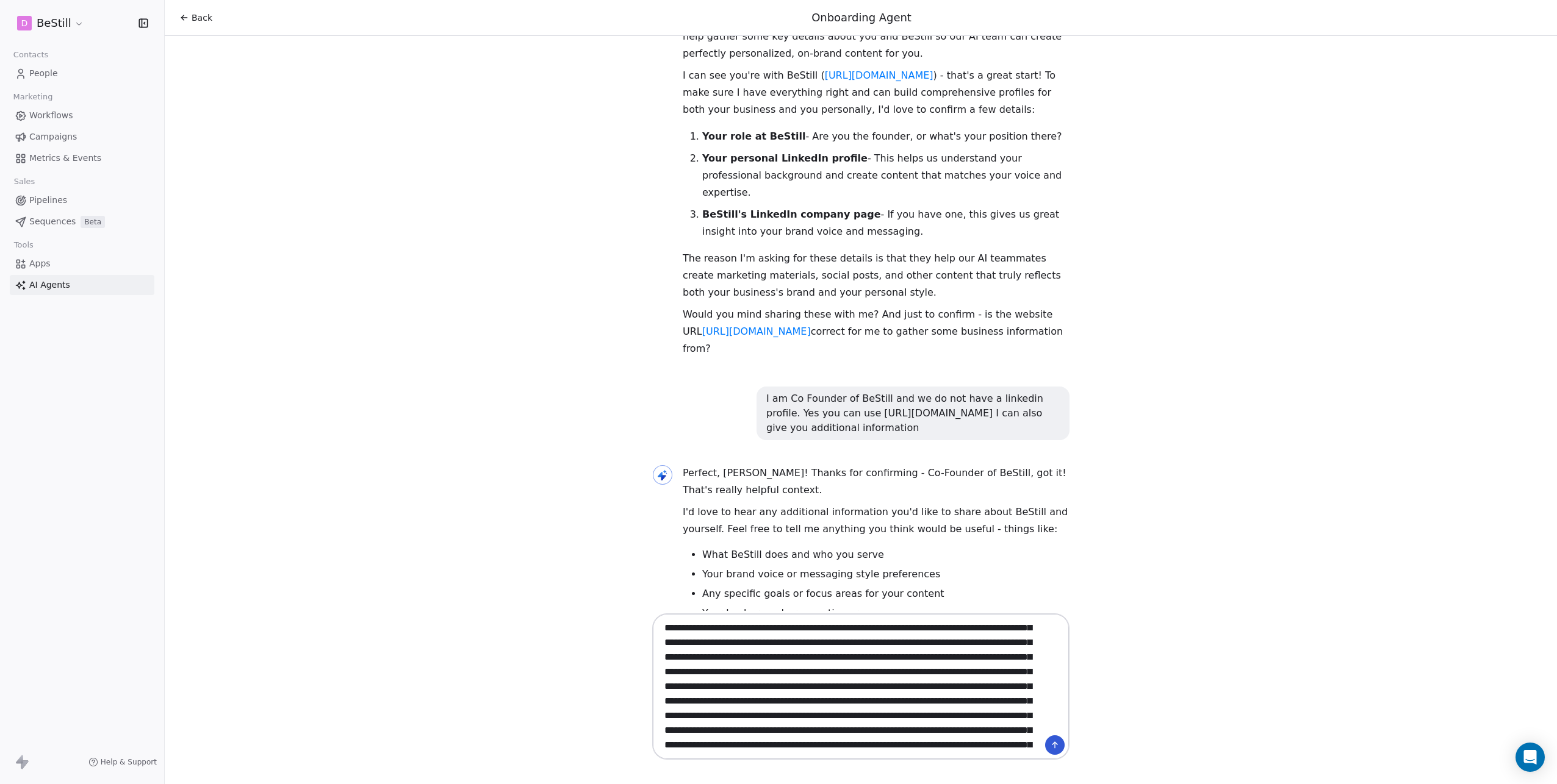
click at [1005, 690] on textarea at bounding box center [849, 687] width 382 height 140
paste textarea "*"
click at [1005, 684] on textarea at bounding box center [849, 687] width 382 height 140
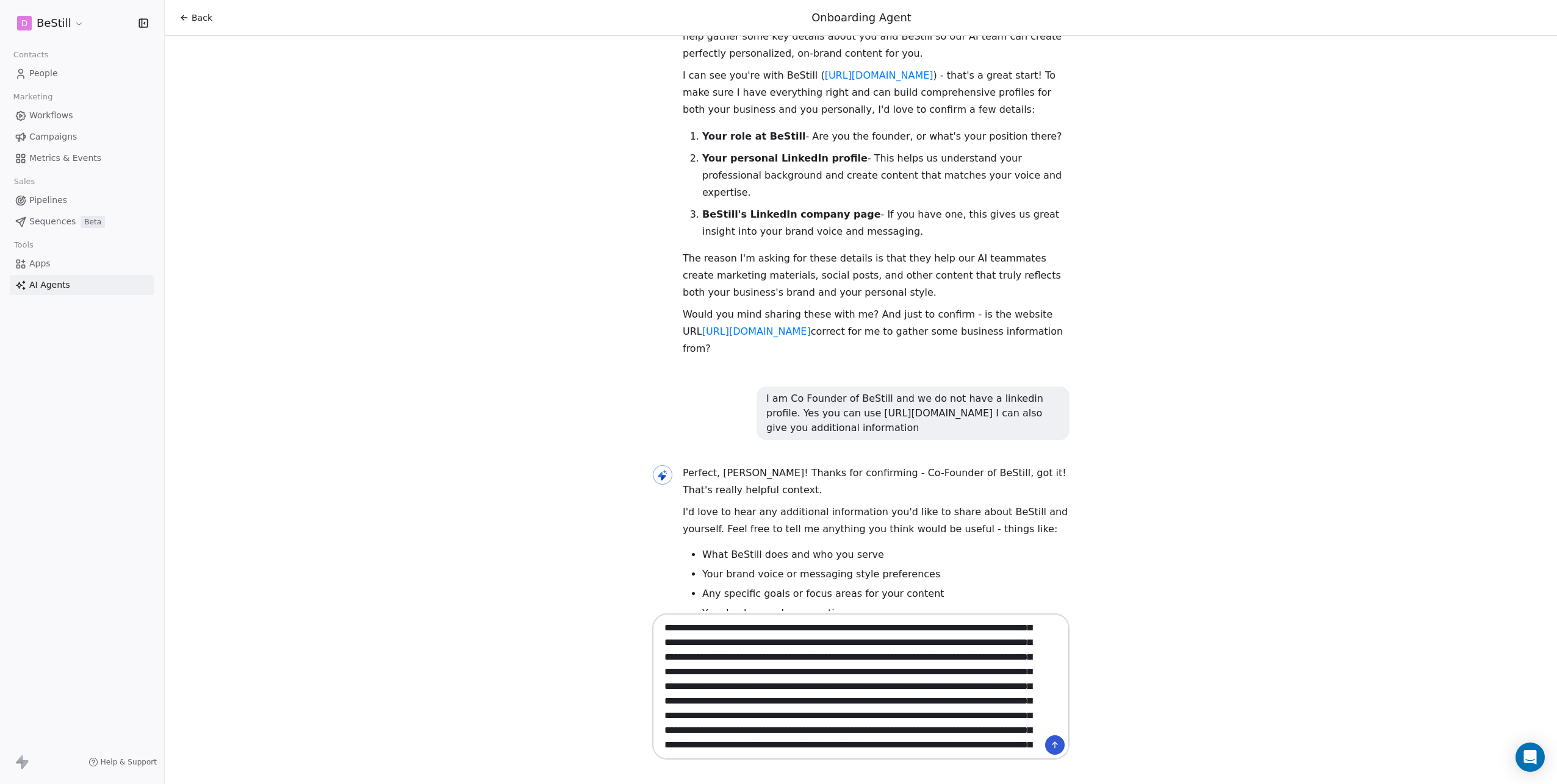
paste textarea
click at [673, 686] on textarea at bounding box center [849, 687] width 382 height 140
paste textarea "*"
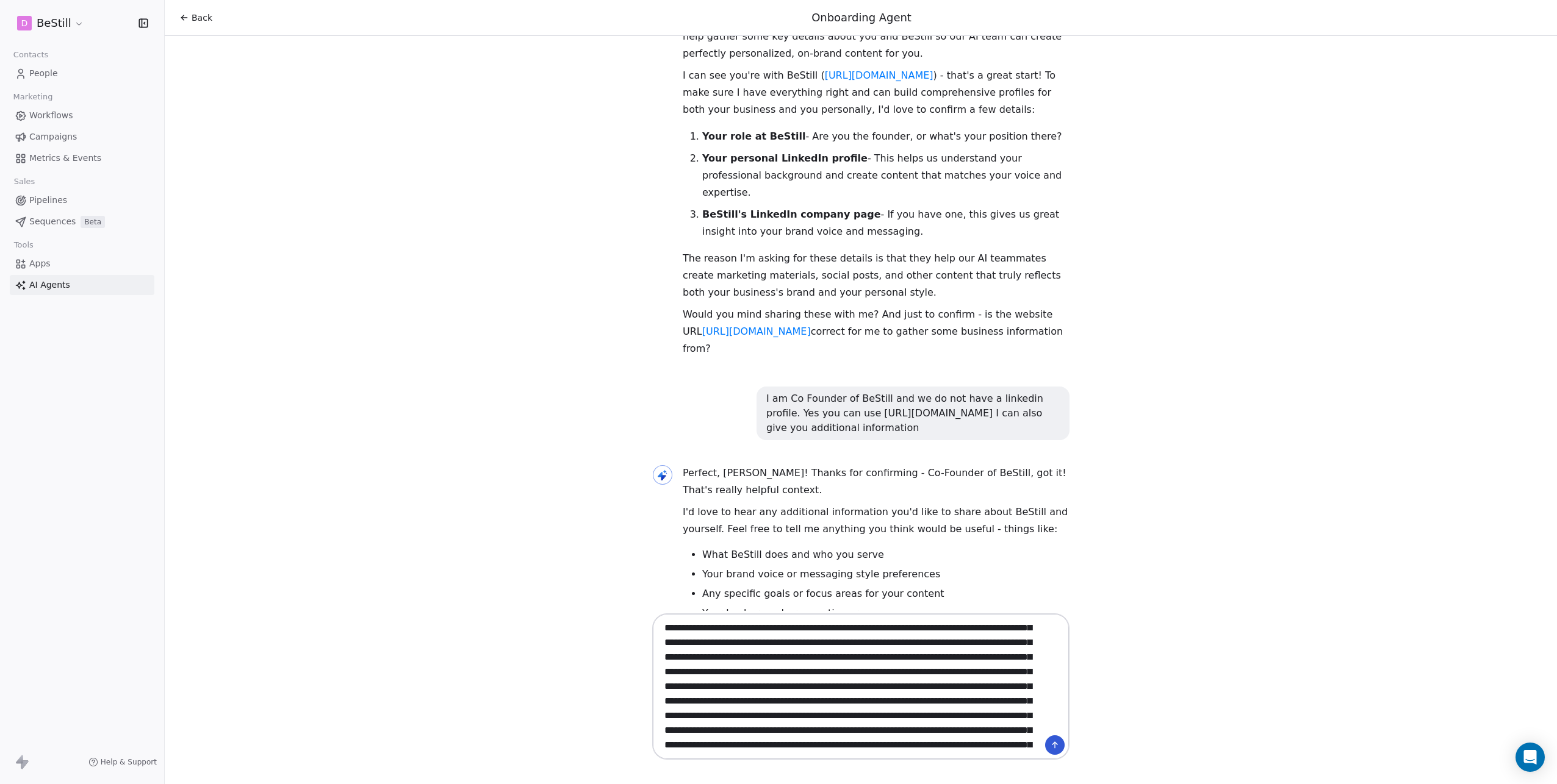
scroll to position [4420, 0]
click at [871, 686] on textarea at bounding box center [849, 687] width 382 height 140
paste textarea "*"
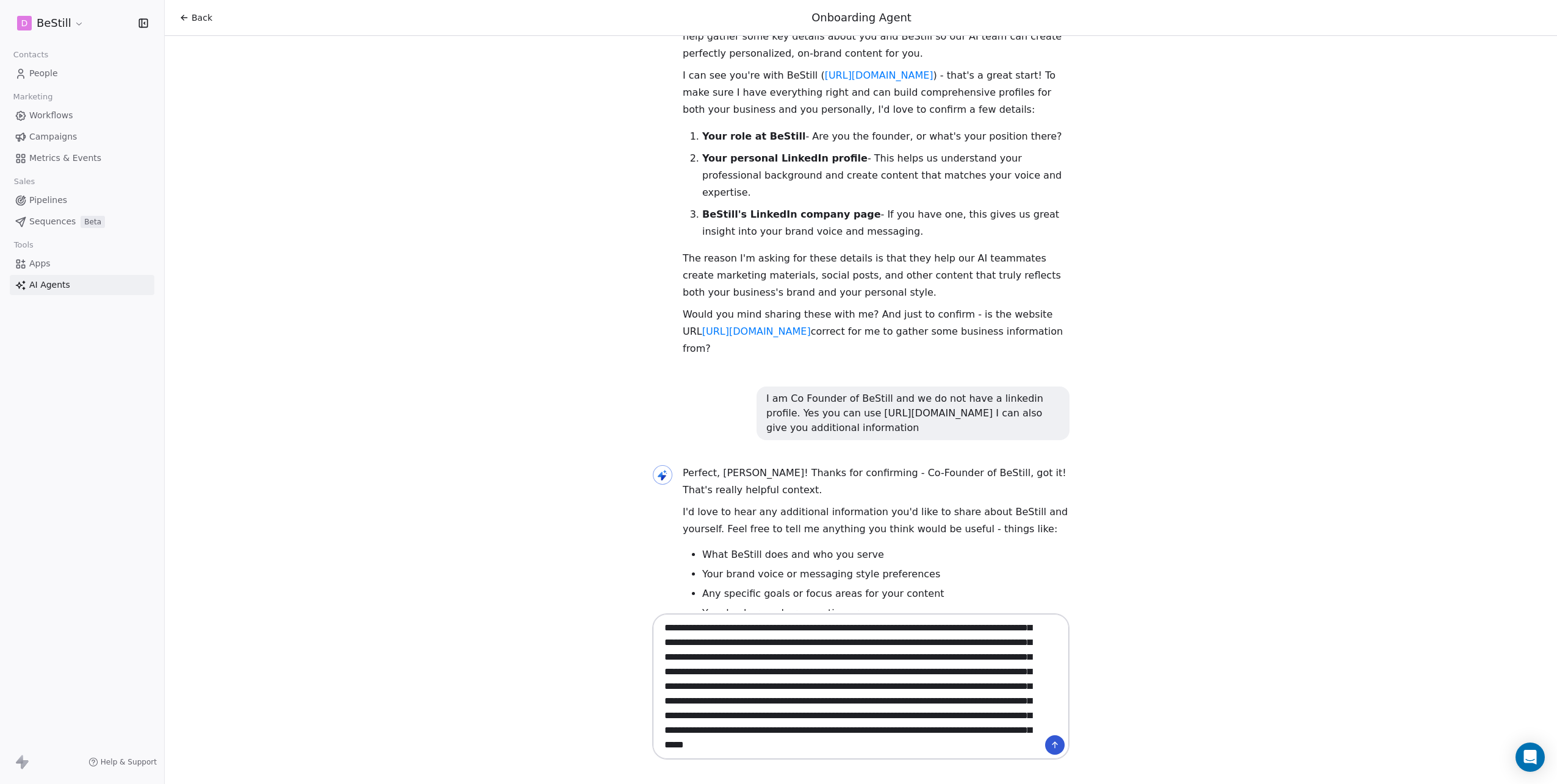
click at [1014, 752] on textarea at bounding box center [849, 687] width 382 height 140
paste textarea "*"
type textarea "**********"
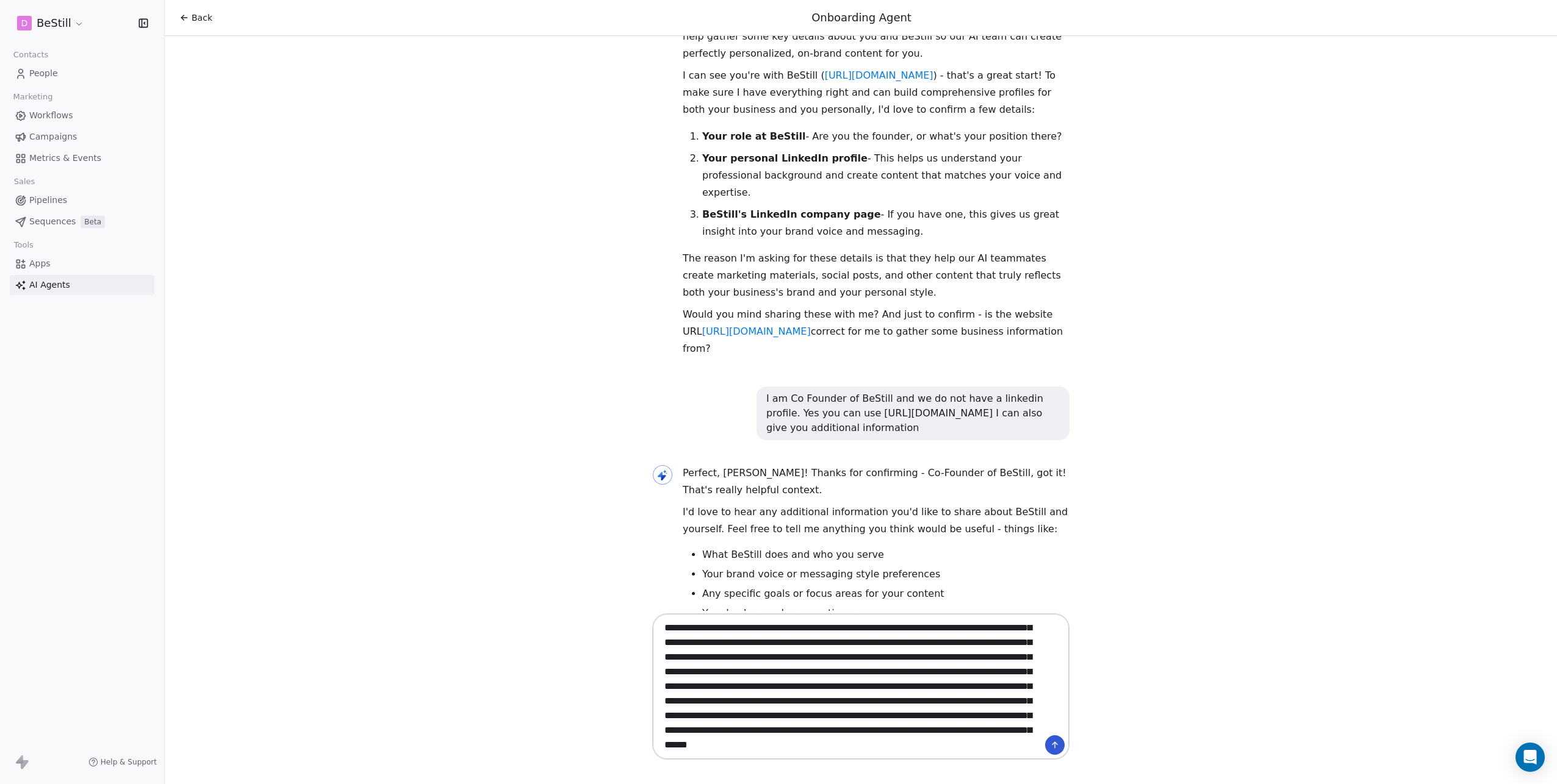
click at [1056, 746] on icon at bounding box center [1054, 745] width 10 height 10
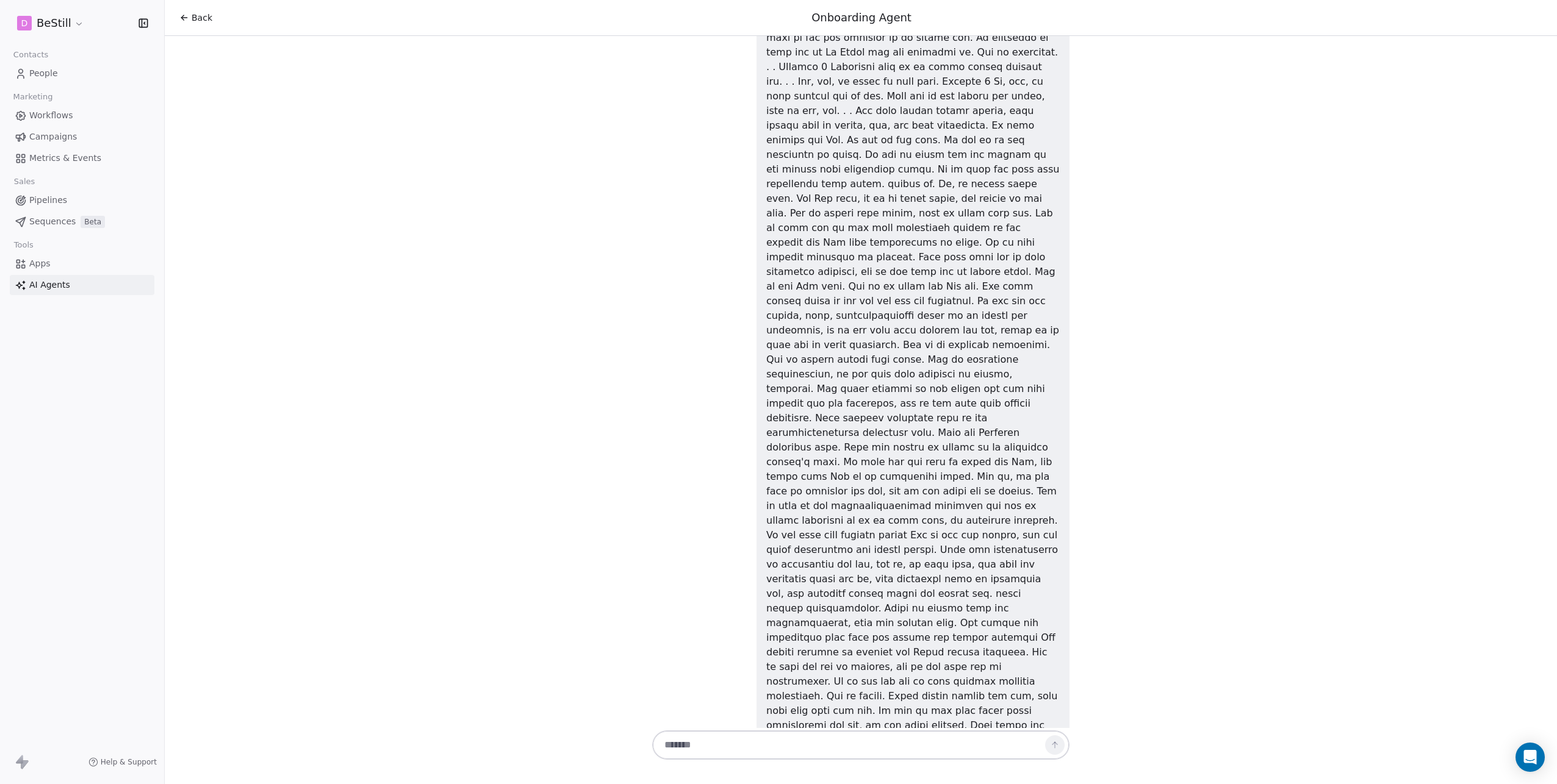
scroll to position [7128, 0]
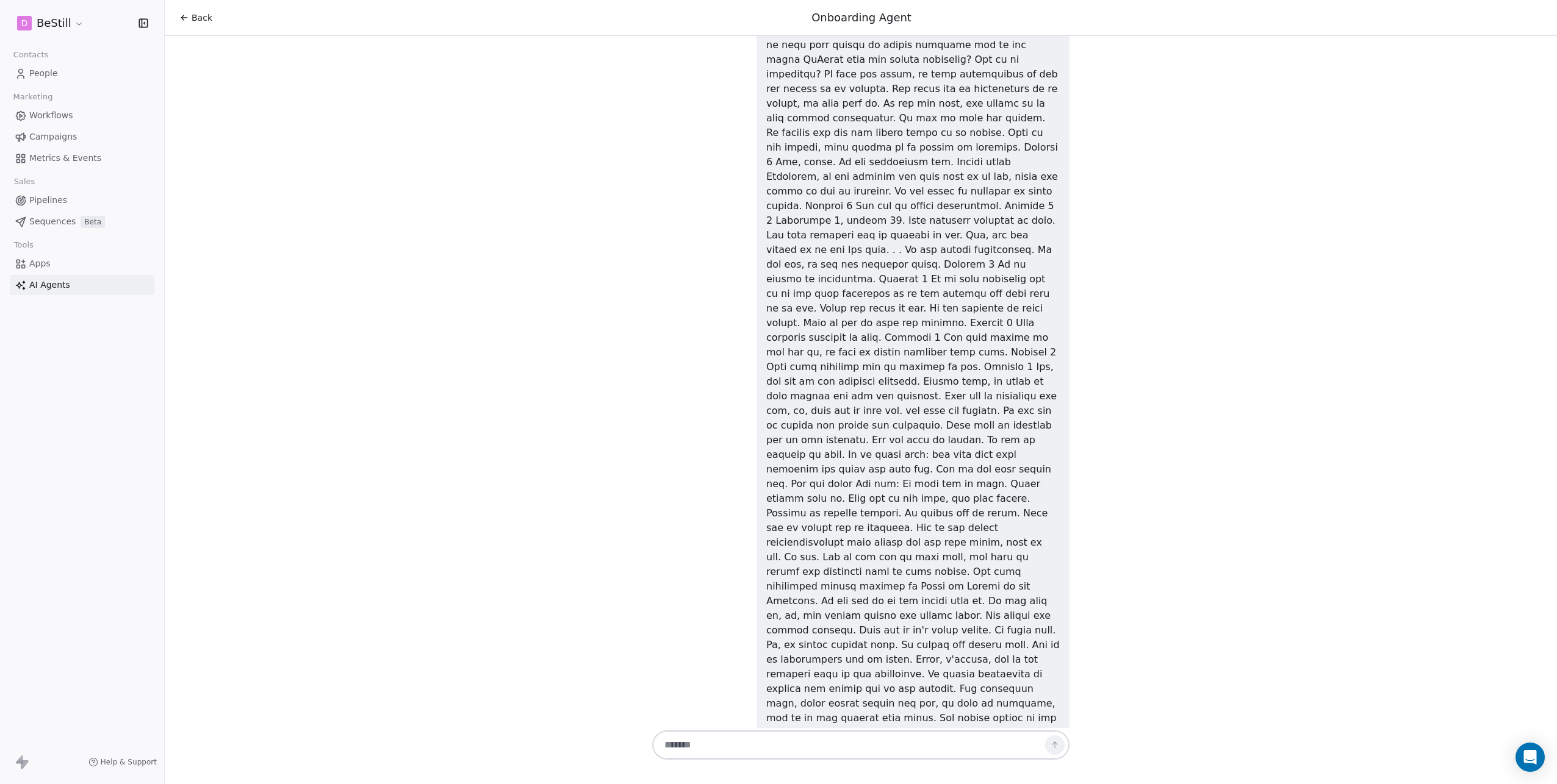
click at [45, 137] on span "Campaigns" at bounding box center [53, 137] width 48 height 13
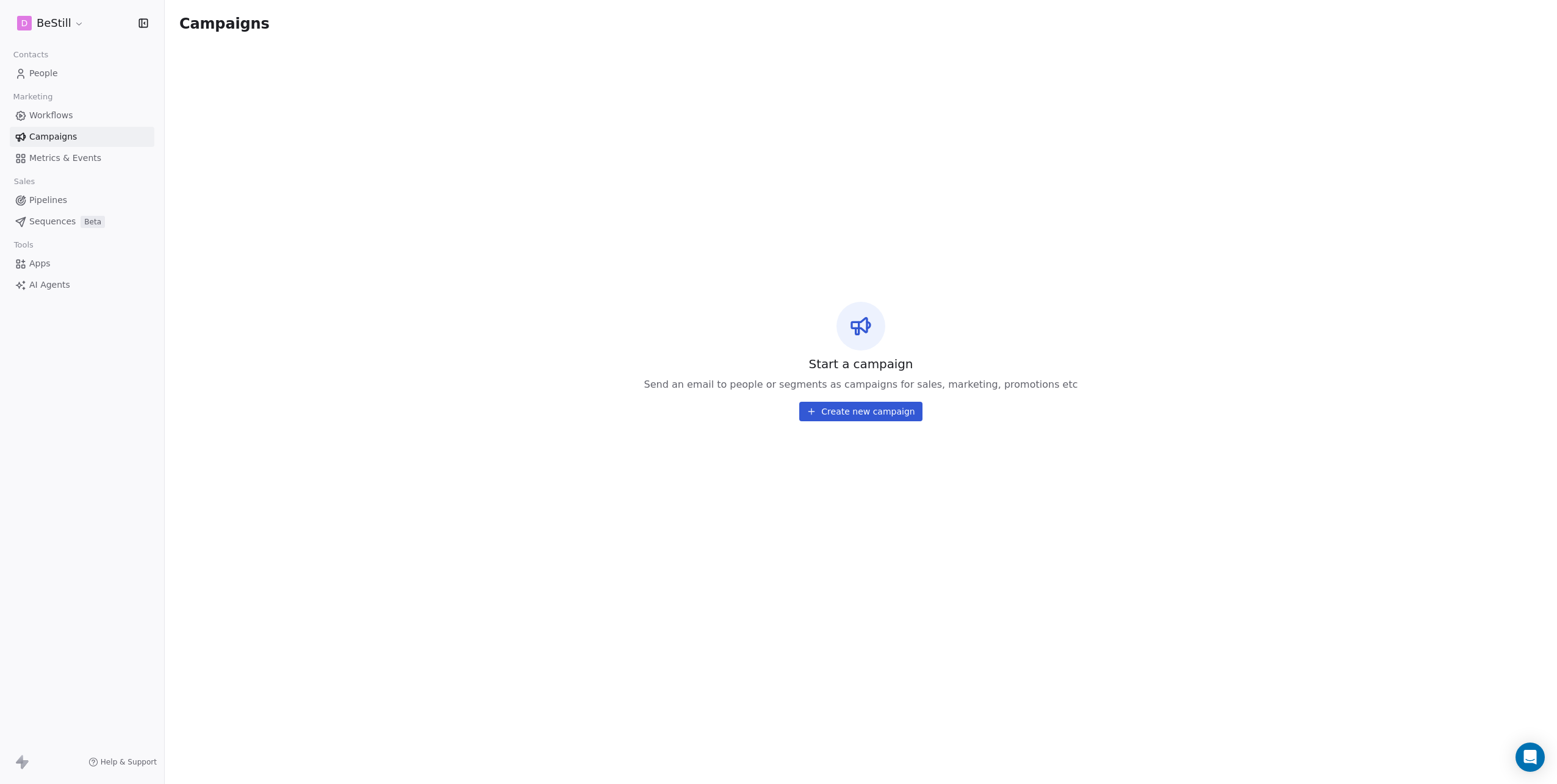
click at [52, 117] on span "Workflows" at bounding box center [51, 116] width 44 height 13
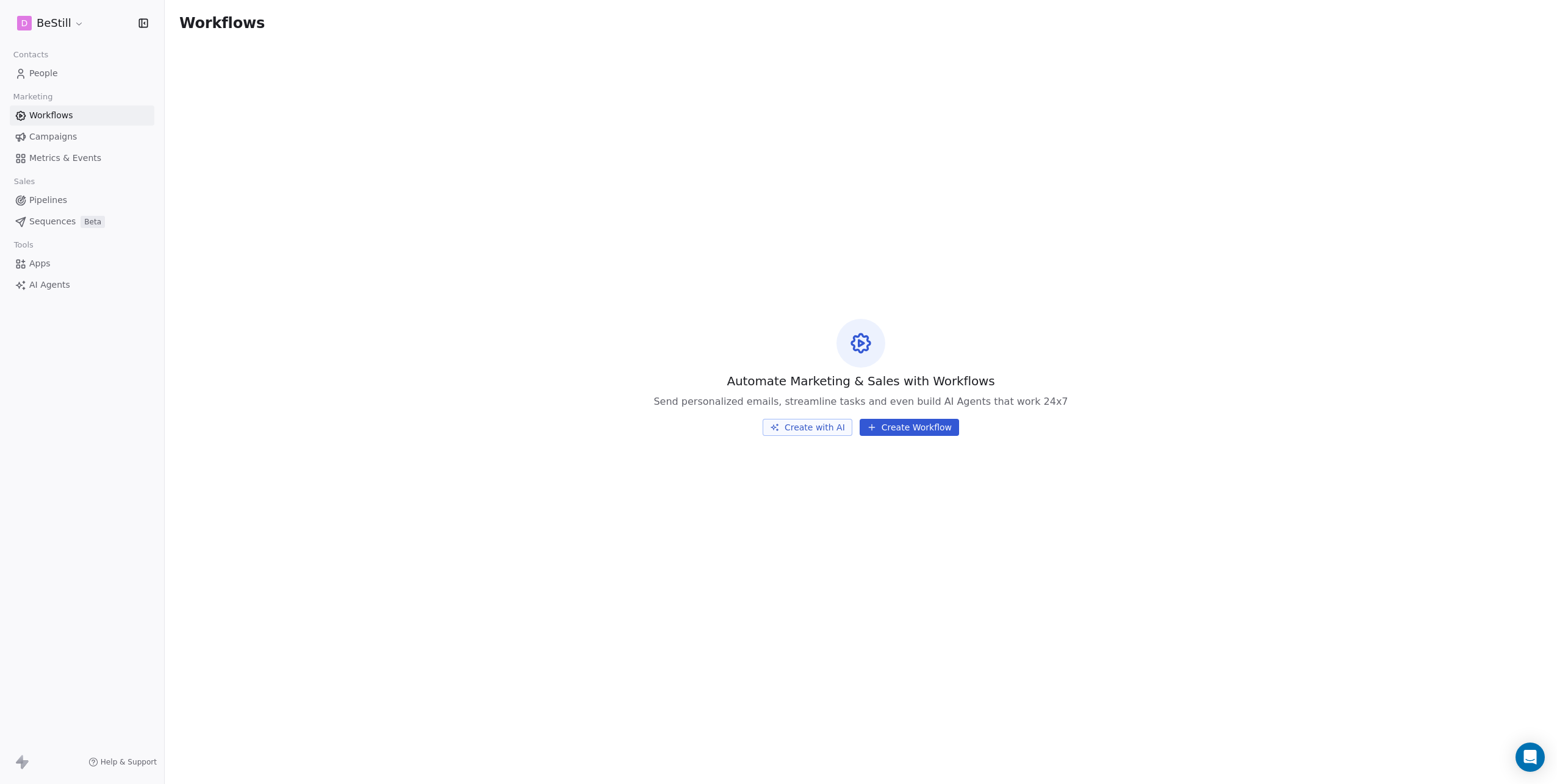
click at [808, 425] on button "Create with AI" at bounding box center [807, 427] width 89 height 17
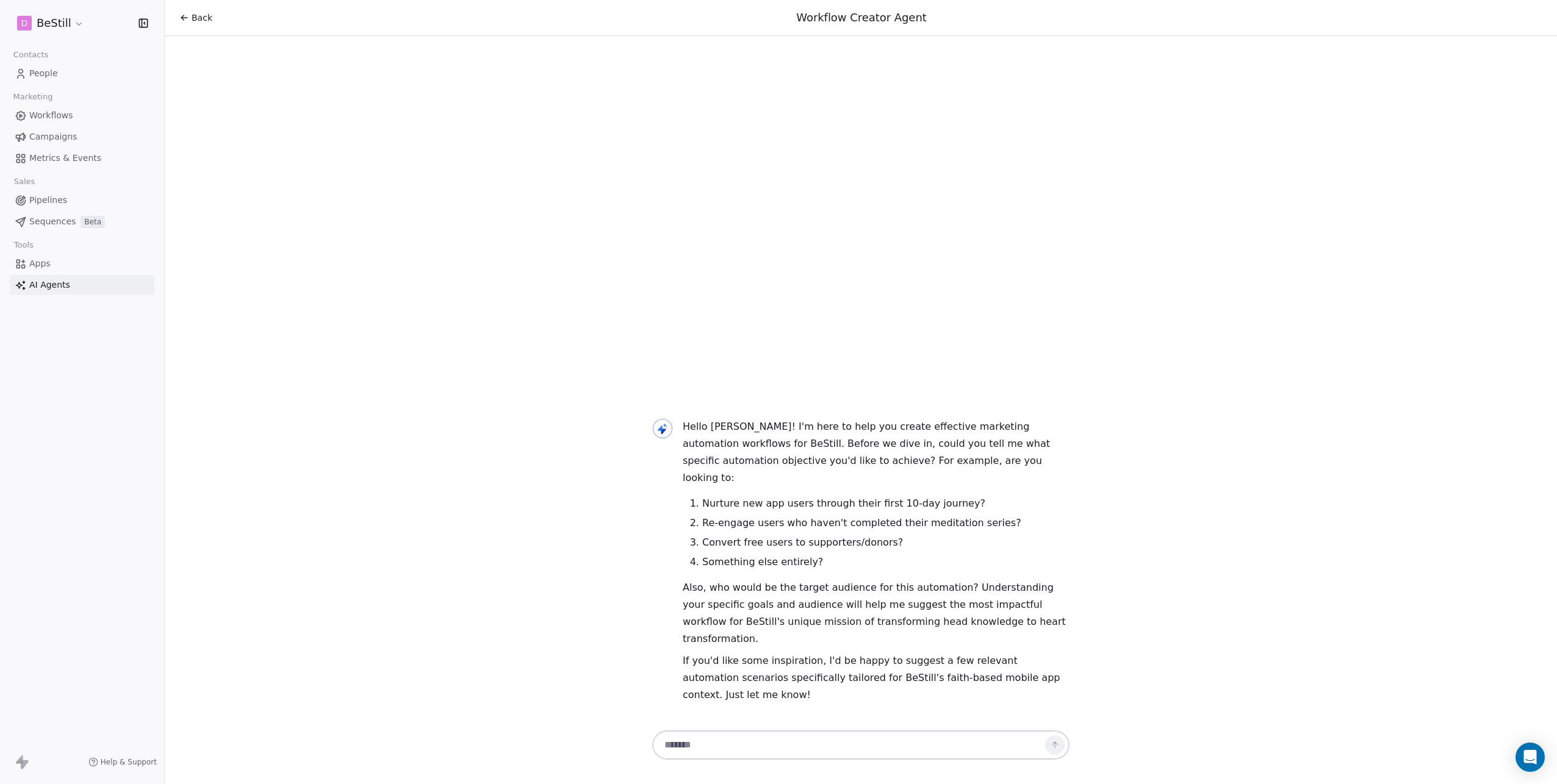
click at [698, 741] on textarea at bounding box center [849, 745] width 382 height 23
paste textarea "**********"
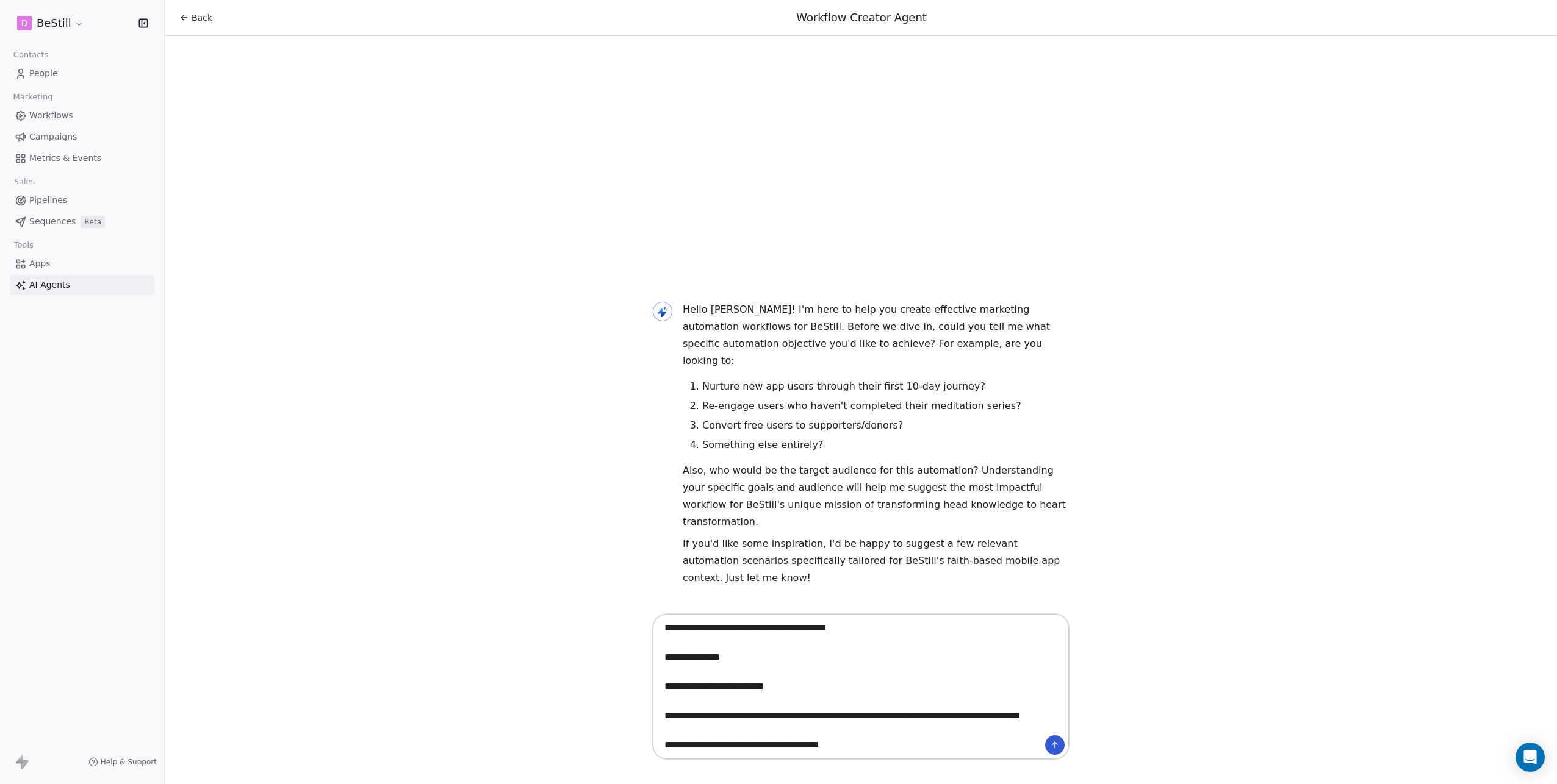
drag, startPoint x: 676, startPoint y: 627, endPoint x: 657, endPoint y: 620, distance: 20.2
click at [657, 620] on div at bounding box center [860, 686] width 417 height 146
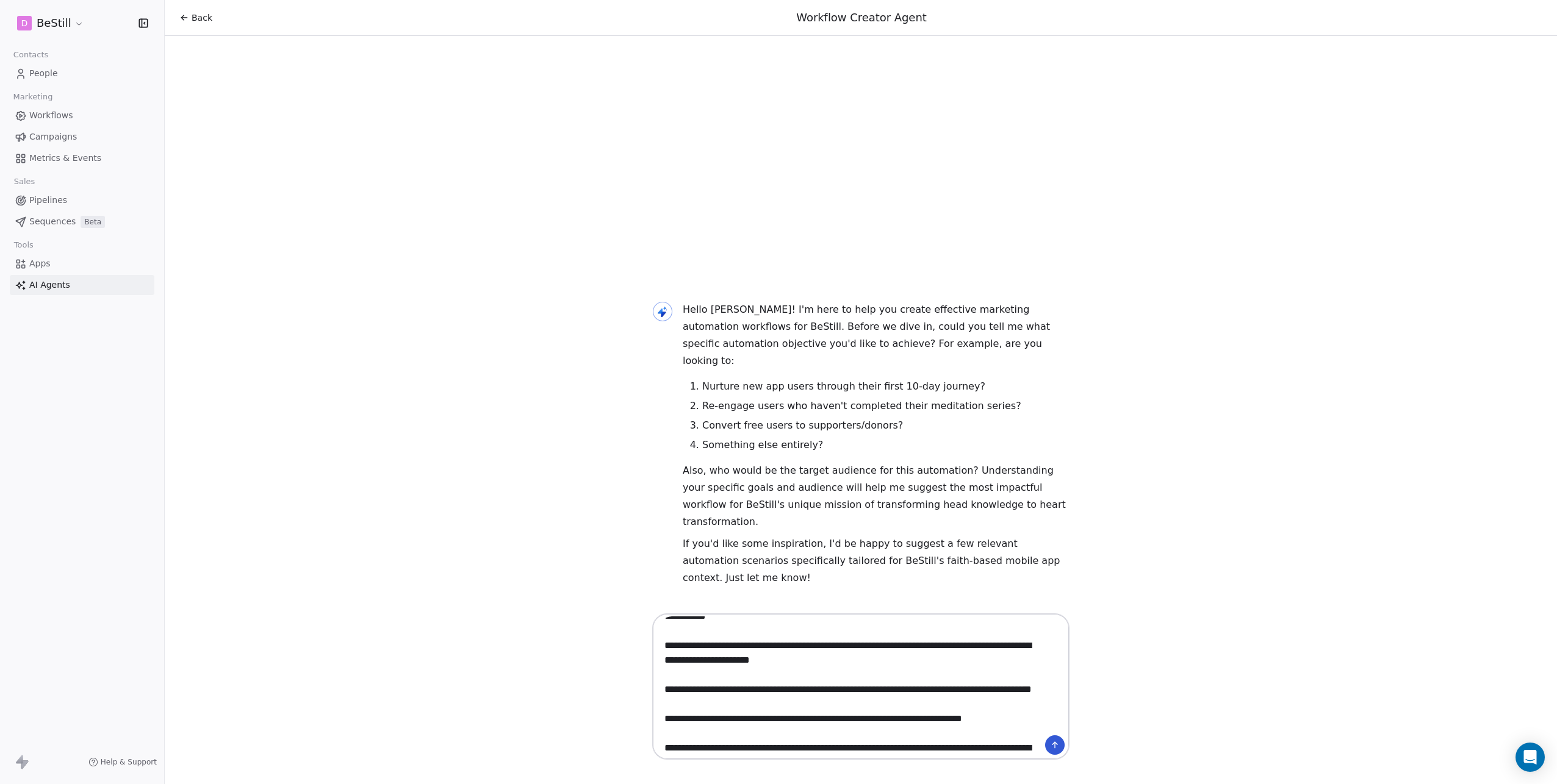
scroll to position [1002, 0]
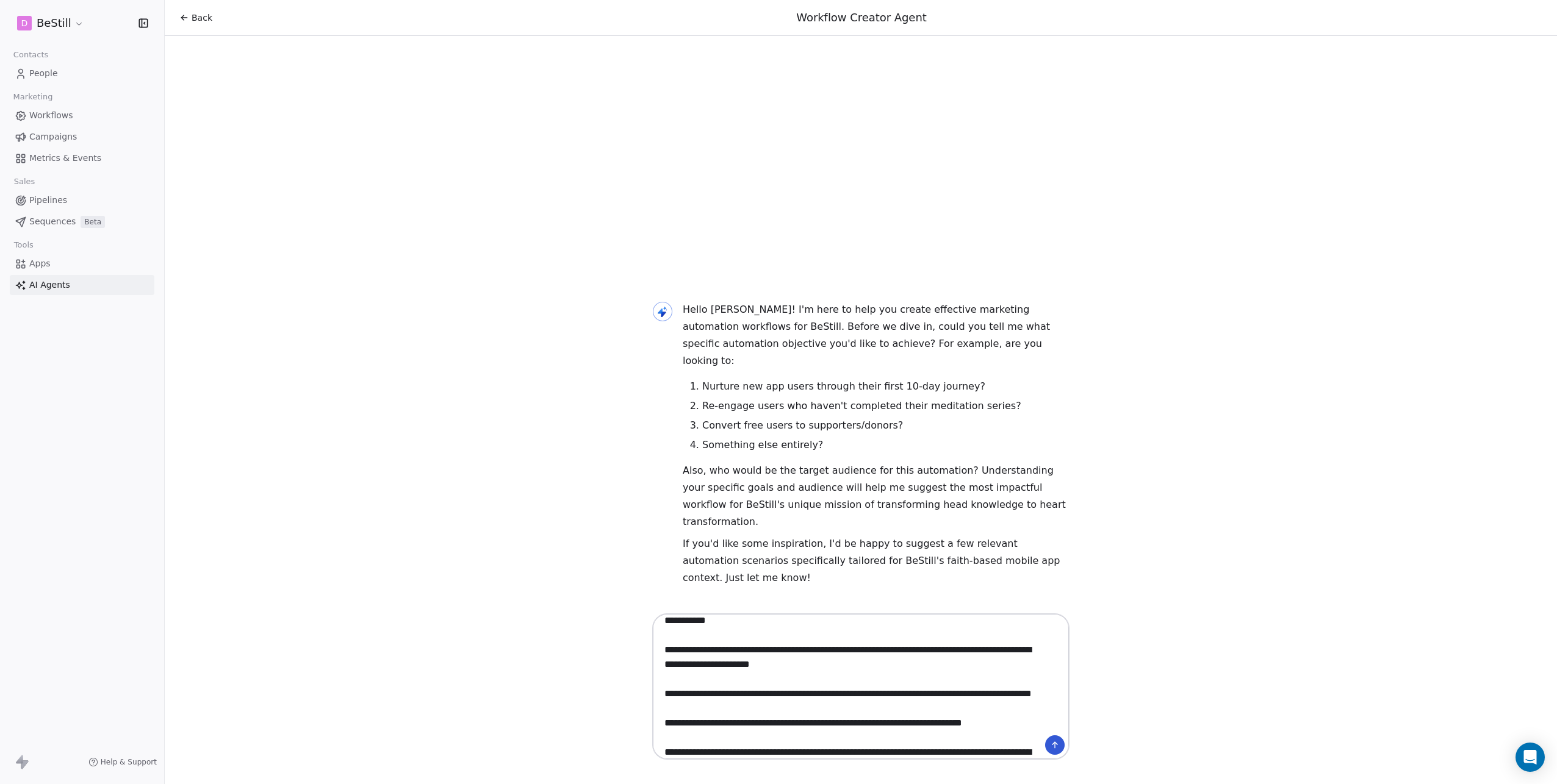
drag, startPoint x: 677, startPoint y: 652, endPoint x: 660, endPoint y: 651, distance: 17.0
click at [660, 651] on textarea at bounding box center [849, 687] width 382 height 140
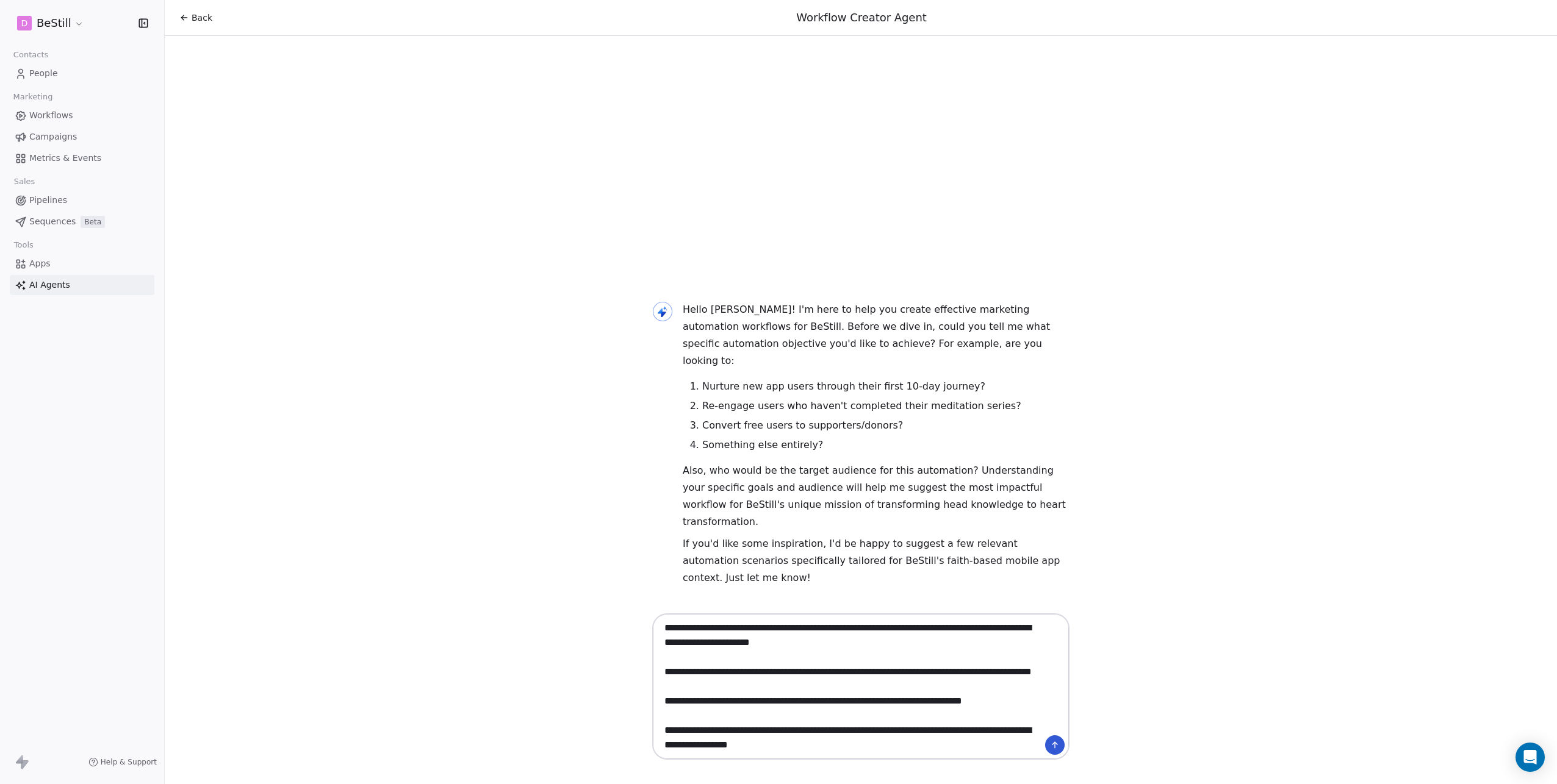
scroll to position [1068, 0]
type textarea "**********"
click at [1054, 745] on icon at bounding box center [1054, 745] width 10 height 10
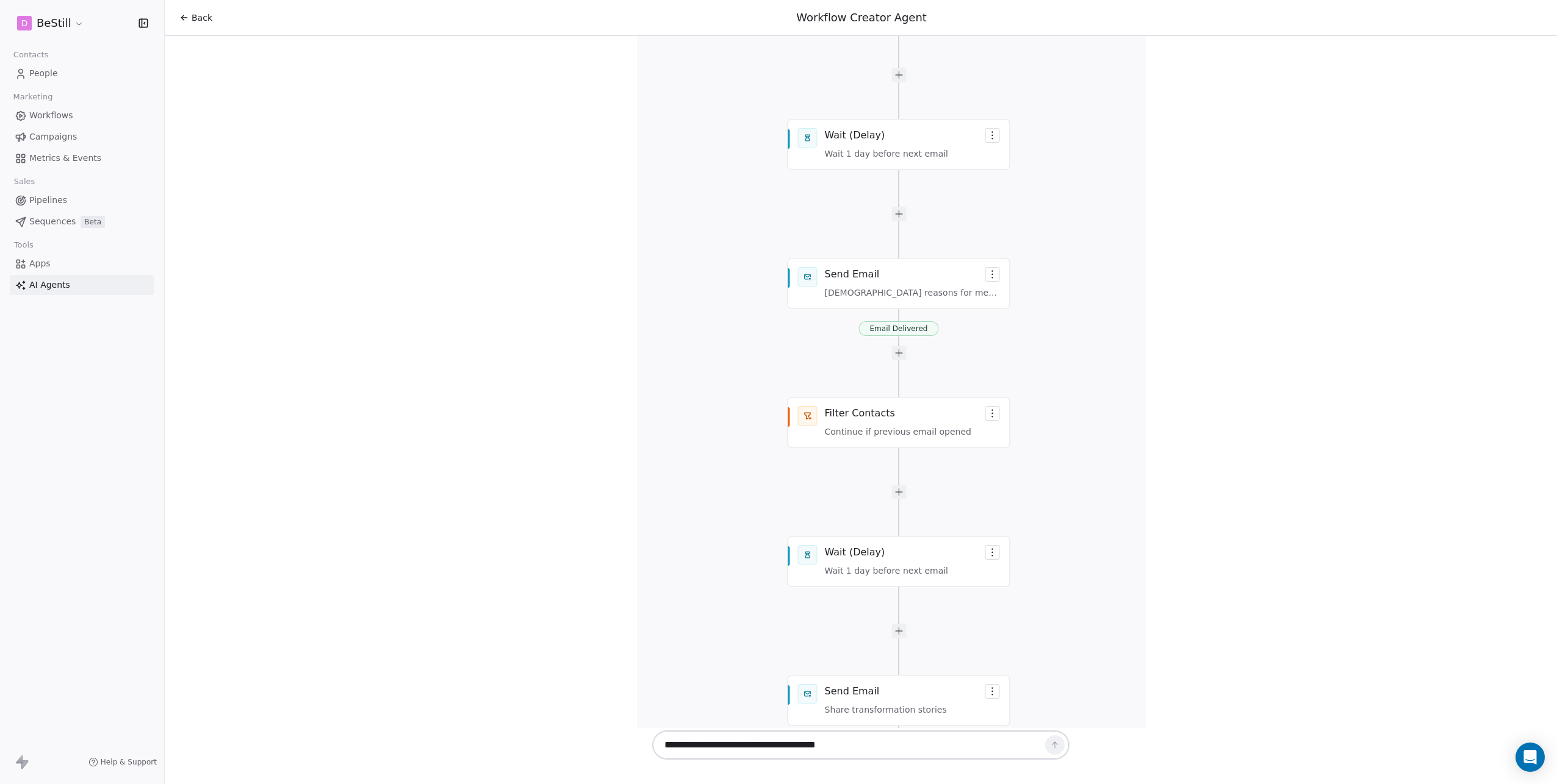
scroll to position [2544, 0]
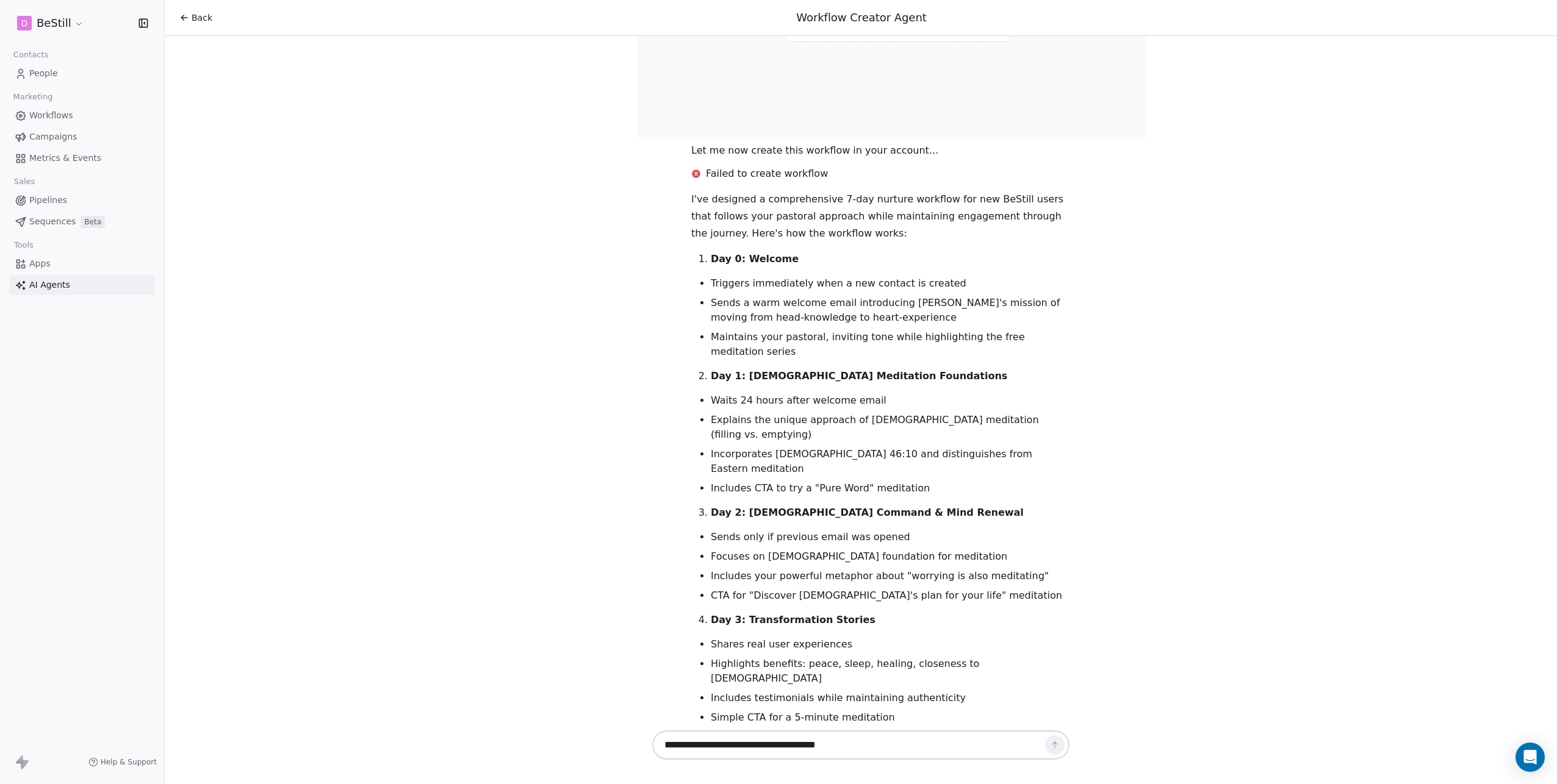
scroll to position [5009, 0]
drag, startPoint x: 760, startPoint y: 279, endPoint x: 876, endPoint y: 281, distance: 116.0
click at [876, 395] on li "Waits 24 hours after welcome email" at bounding box center [890, 402] width 359 height 15
drag, startPoint x: 766, startPoint y: 303, endPoint x: 824, endPoint y: 303, distance: 58.0
click at [824, 414] on li "Explains the unique approach of Biblical meditation (filling vs. emptying)" at bounding box center [890, 429] width 359 height 29
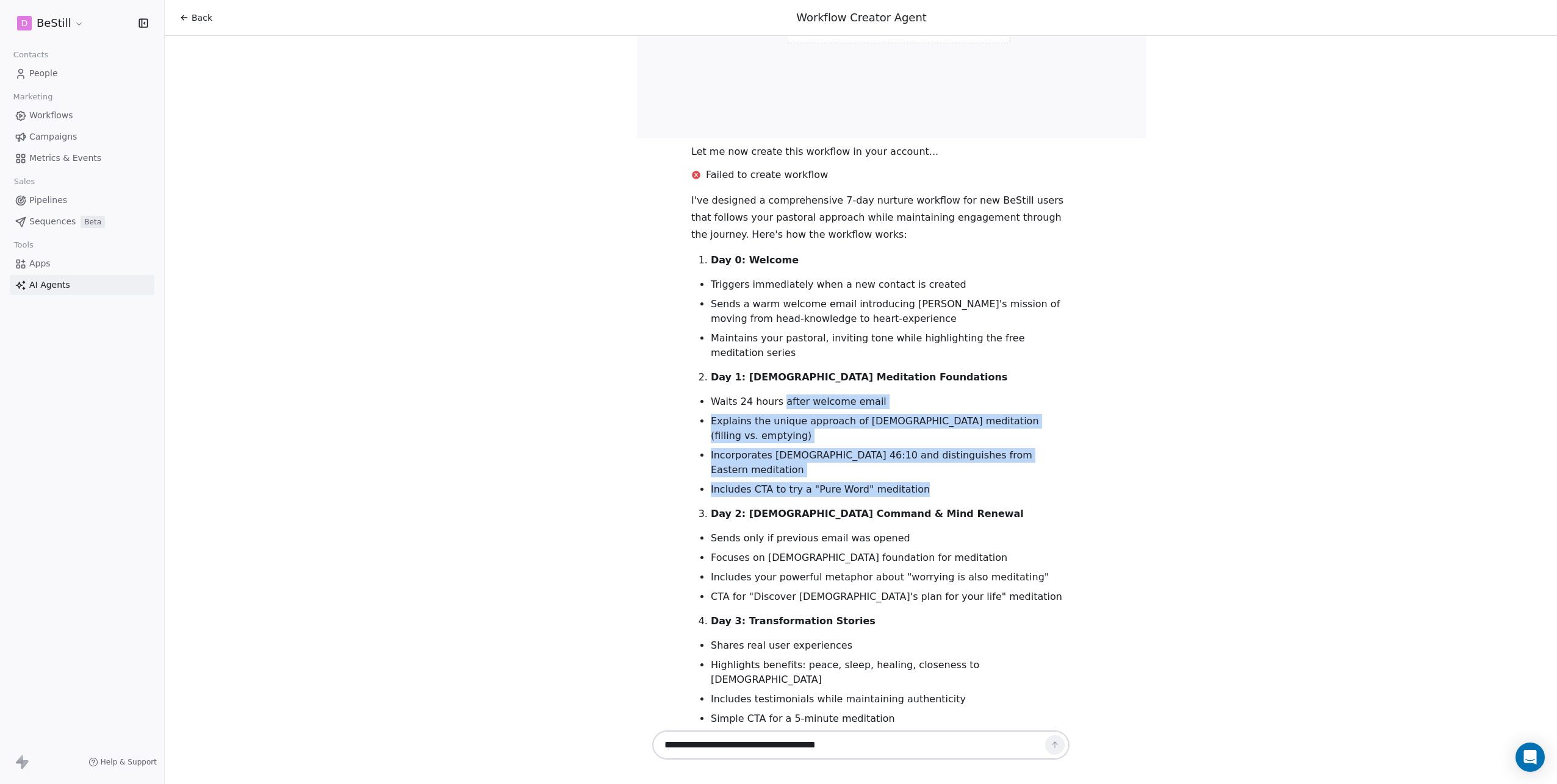
drag, startPoint x: 774, startPoint y: 284, endPoint x: 909, endPoint y: 338, distance: 145.4
click at [909, 395] on ul "Waits 24 hours after welcome email Explains the unique approach of Biblical med…" at bounding box center [880, 446] width 378 height 102
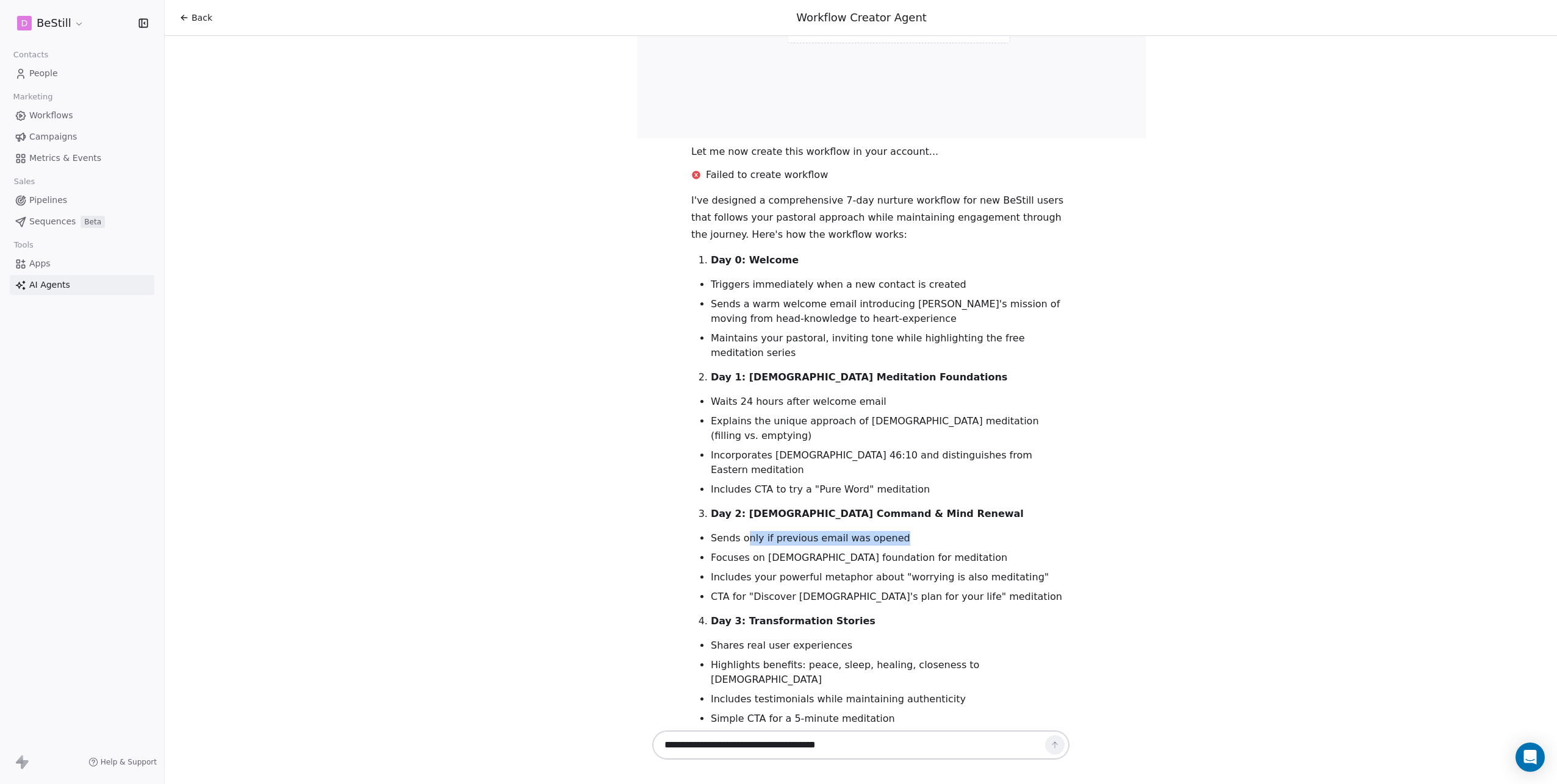
drag, startPoint x: 747, startPoint y: 388, endPoint x: 938, endPoint y: 393, distance: 191.1
click at [938, 531] on li "Sends only if previous email was opened" at bounding box center [890, 538] width 359 height 15
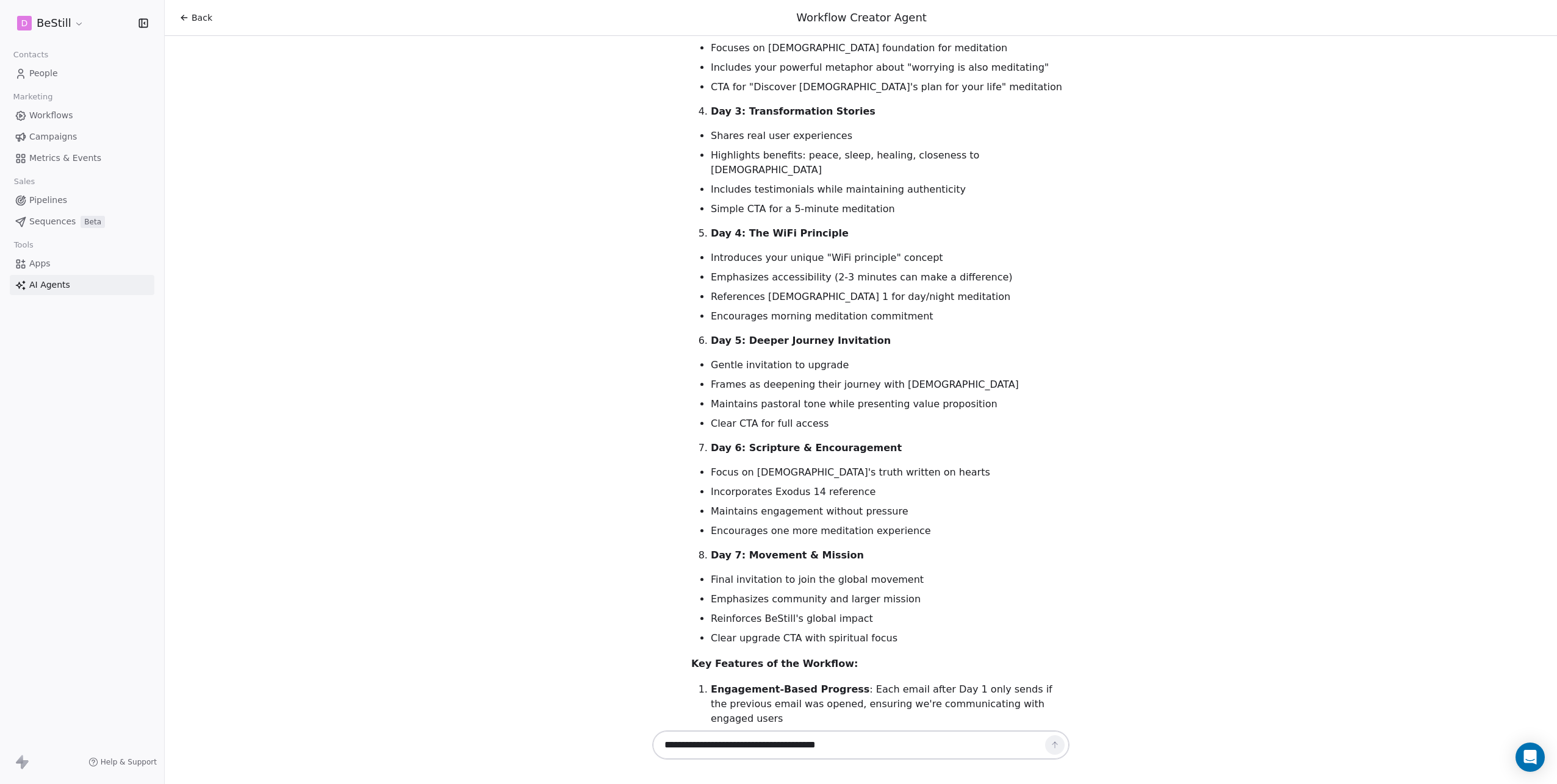
scroll to position [5531, 0]
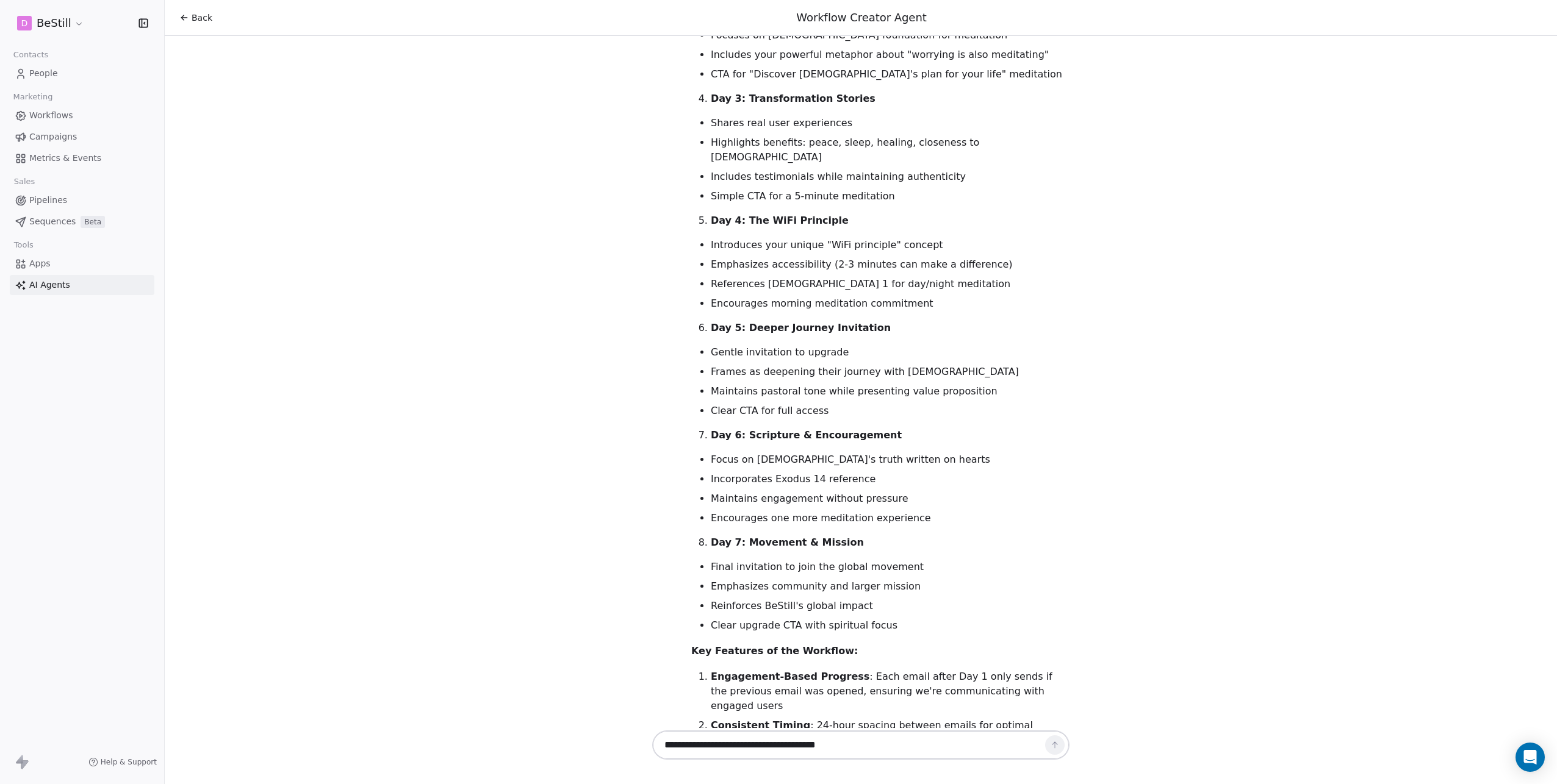
click at [840, 748] on textarea at bounding box center [849, 745] width 382 height 23
drag, startPoint x: 925, startPoint y: 510, endPoint x: 1016, endPoint y: 527, distance: 92.6
click at [1016, 670] on li "Engagement-Based Progress : Each email after Day 1 only sends if the previous e…" at bounding box center [890, 691] width 359 height 44
copy li "Day 1 only sends if the previous email was opened, ensuring we're communicating…"
click at [821, 751] on textarea "**********" at bounding box center [849, 745] width 382 height 23
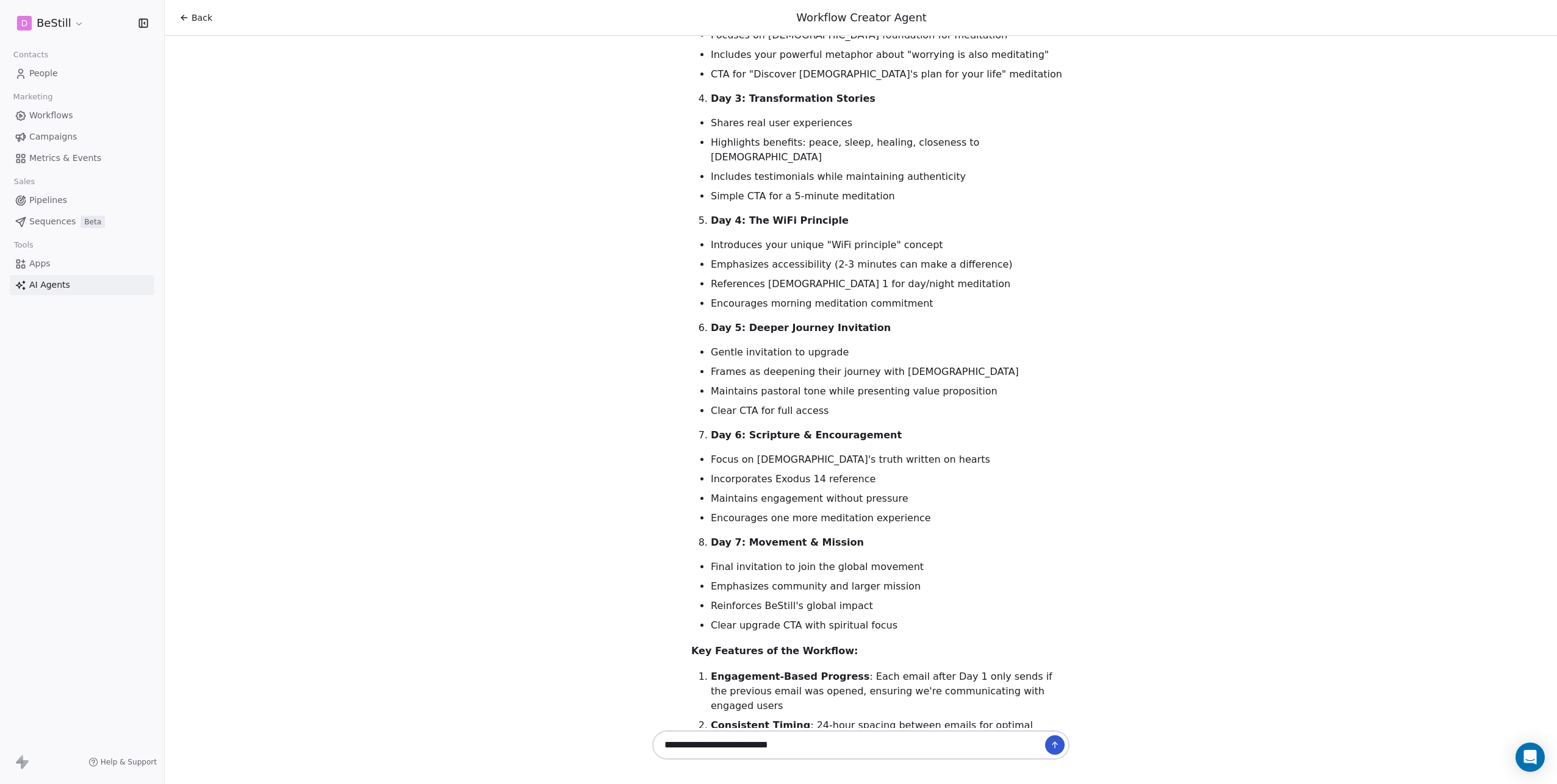
paste textarea "**********"
drag, startPoint x: 906, startPoint y: 742, endPoint x: 664, endPoint y: 743, distance: 242.0
click at [663, 743] on textarea "**********" at bounding box center [849, 737] width 382 height 38
type textarea "**********"
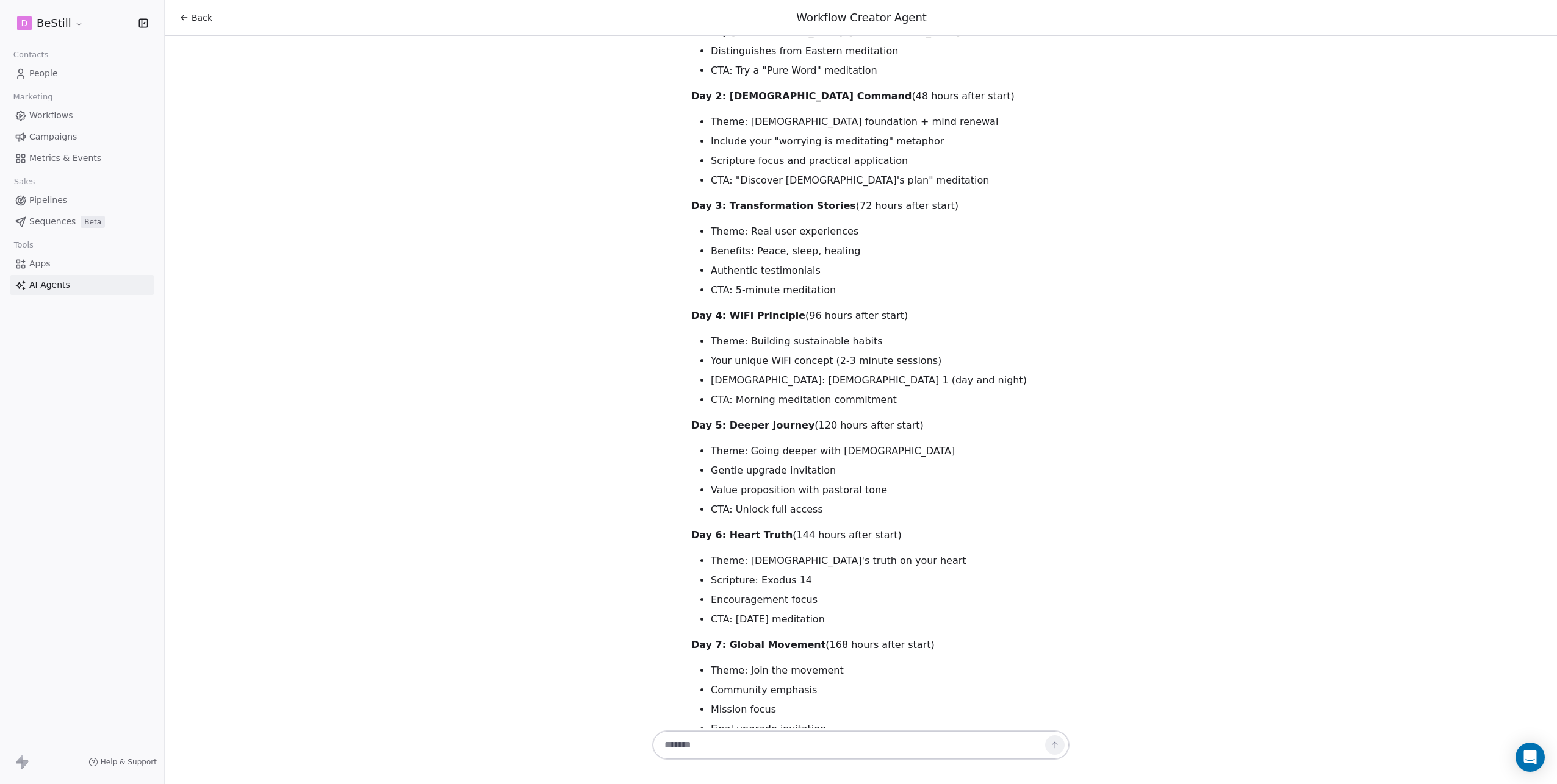
scroll to position [9351, 0]
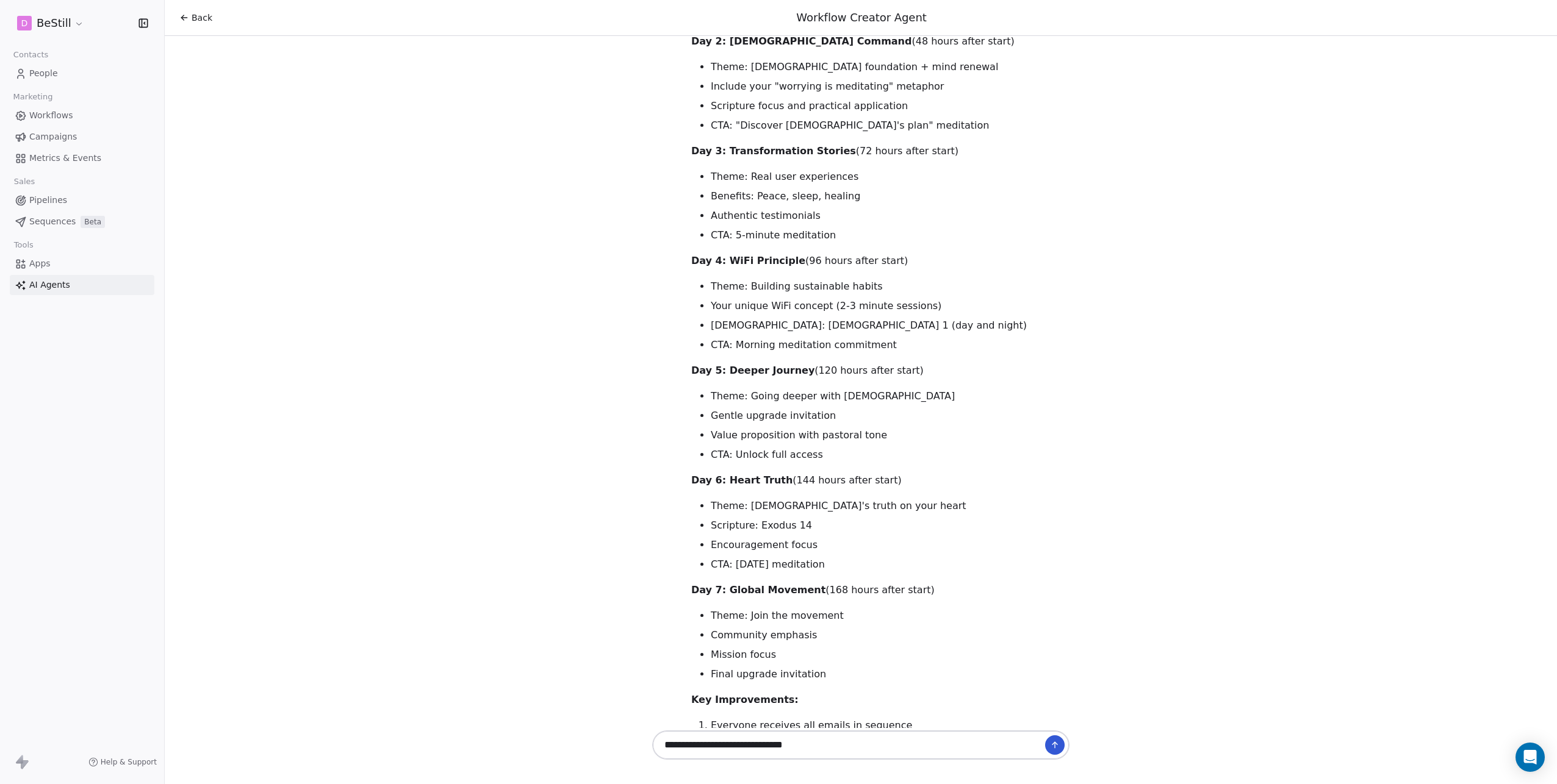
type textarea "**********"
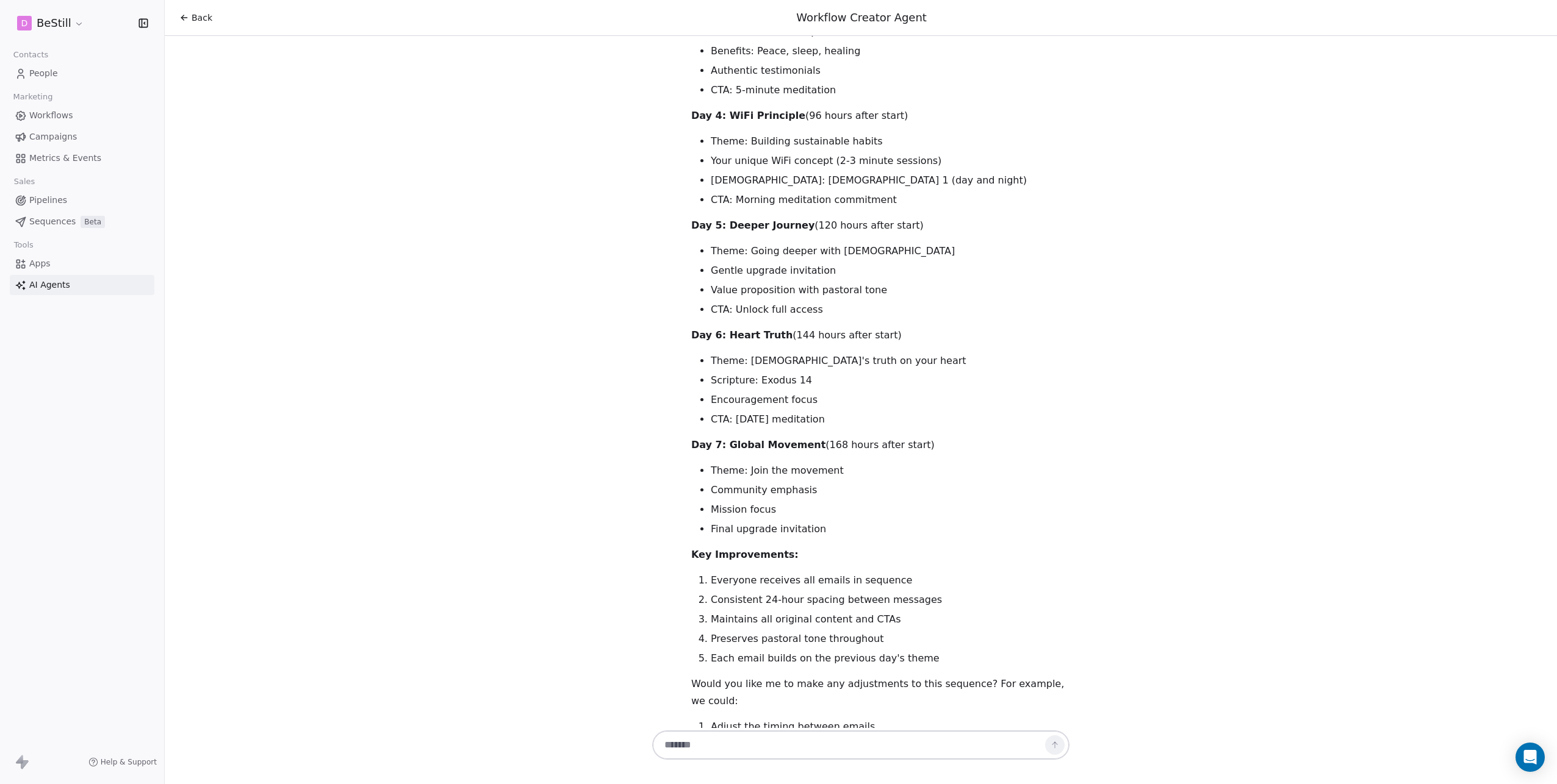
scroll to position [9514, 0]
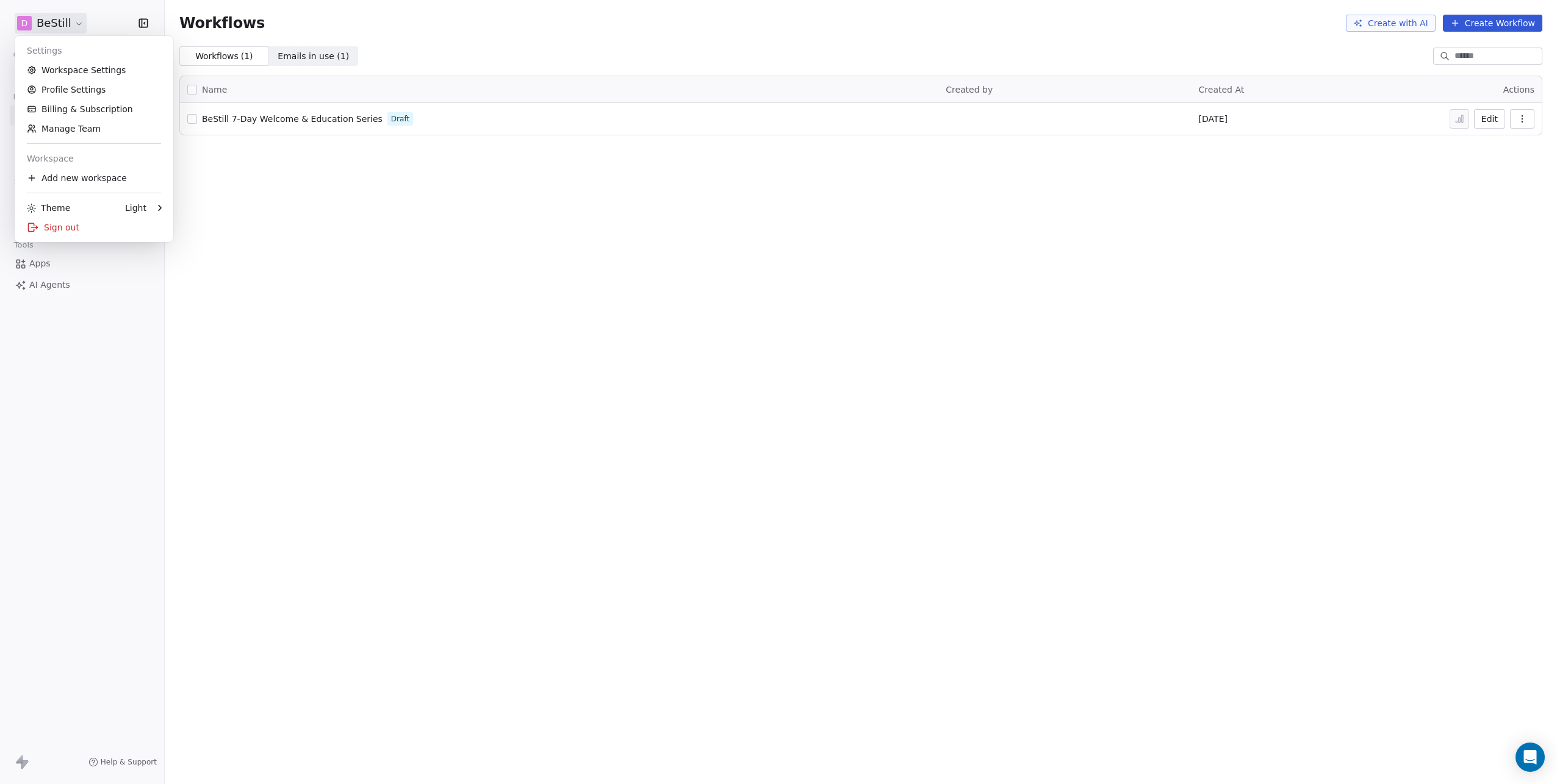
click at [56, 16] on html "D BeStill Contacts People Marketing Workflows Campaigns Metrics & Events Sales …" at bounding box center [778, 392] width 1557 height 784
click at [53, 68] on link "Workspace Settings" at bounding box center [94, 70] width 149 height 20
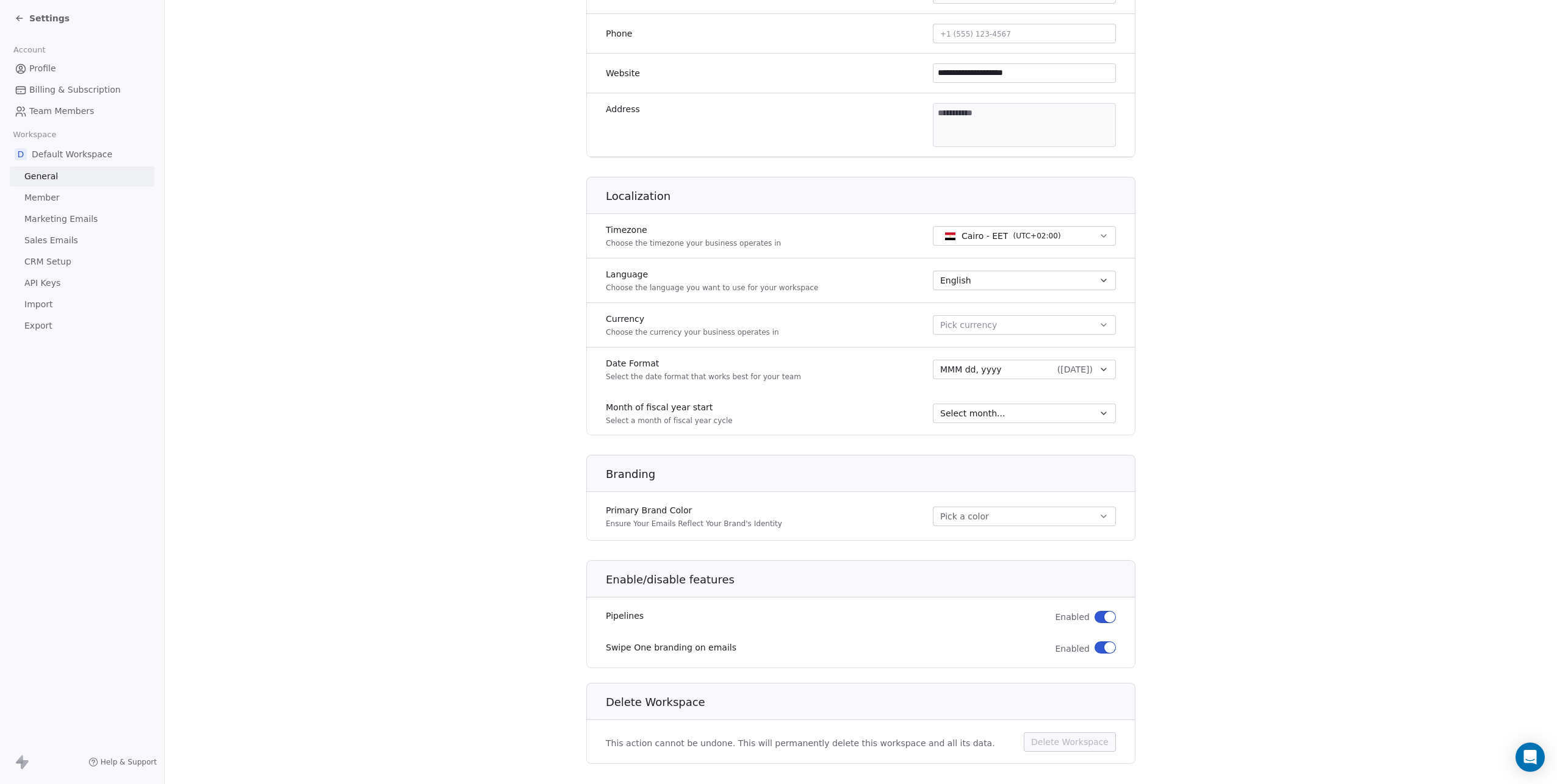
scroll to position [358, 0]
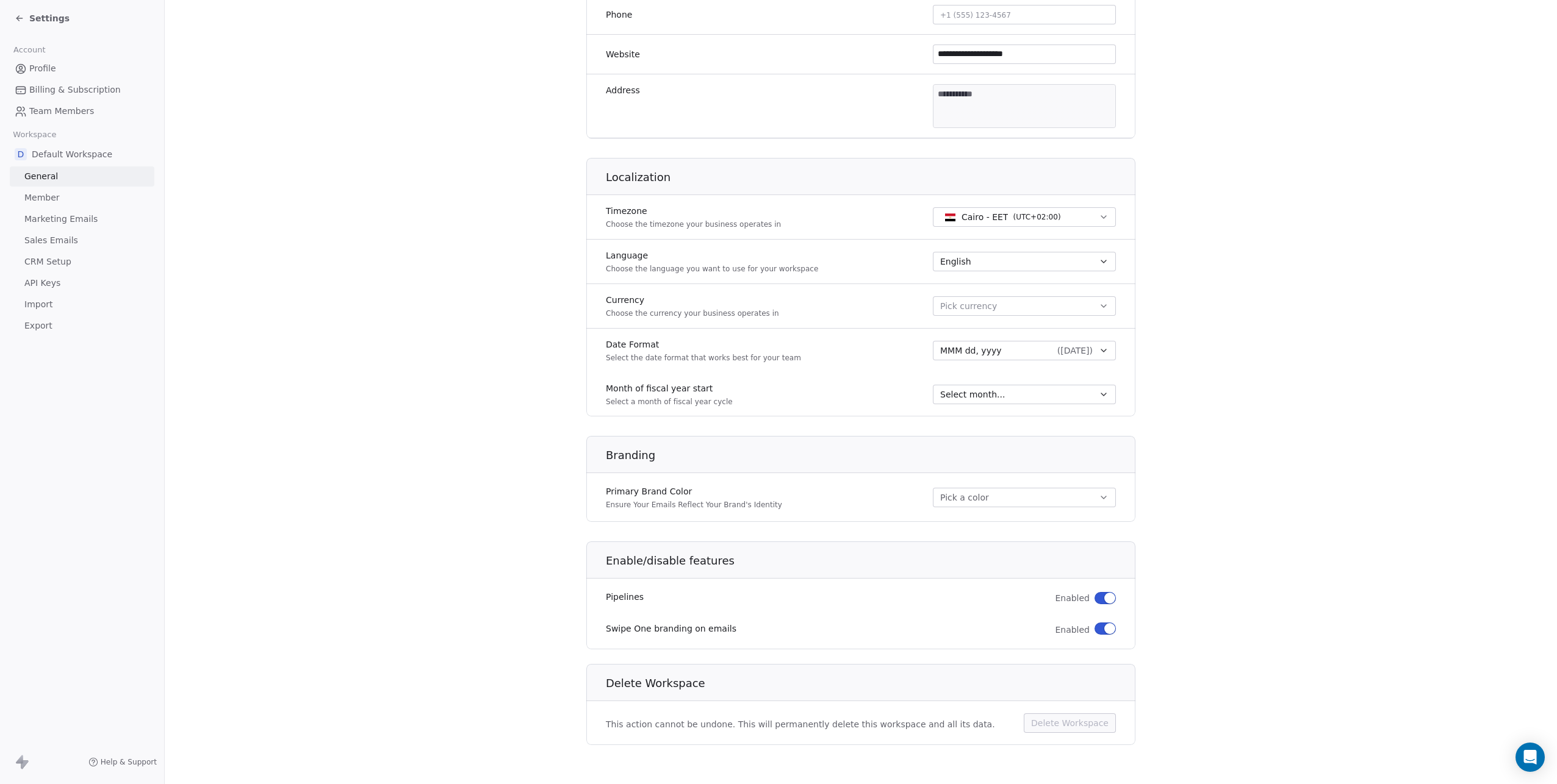
click at [1095, 629] on button "button" at bounding box center [1105, 628] width 21 height 12
click at [20, 17] on icon at bounding box center [19, 18] width 10 height 10
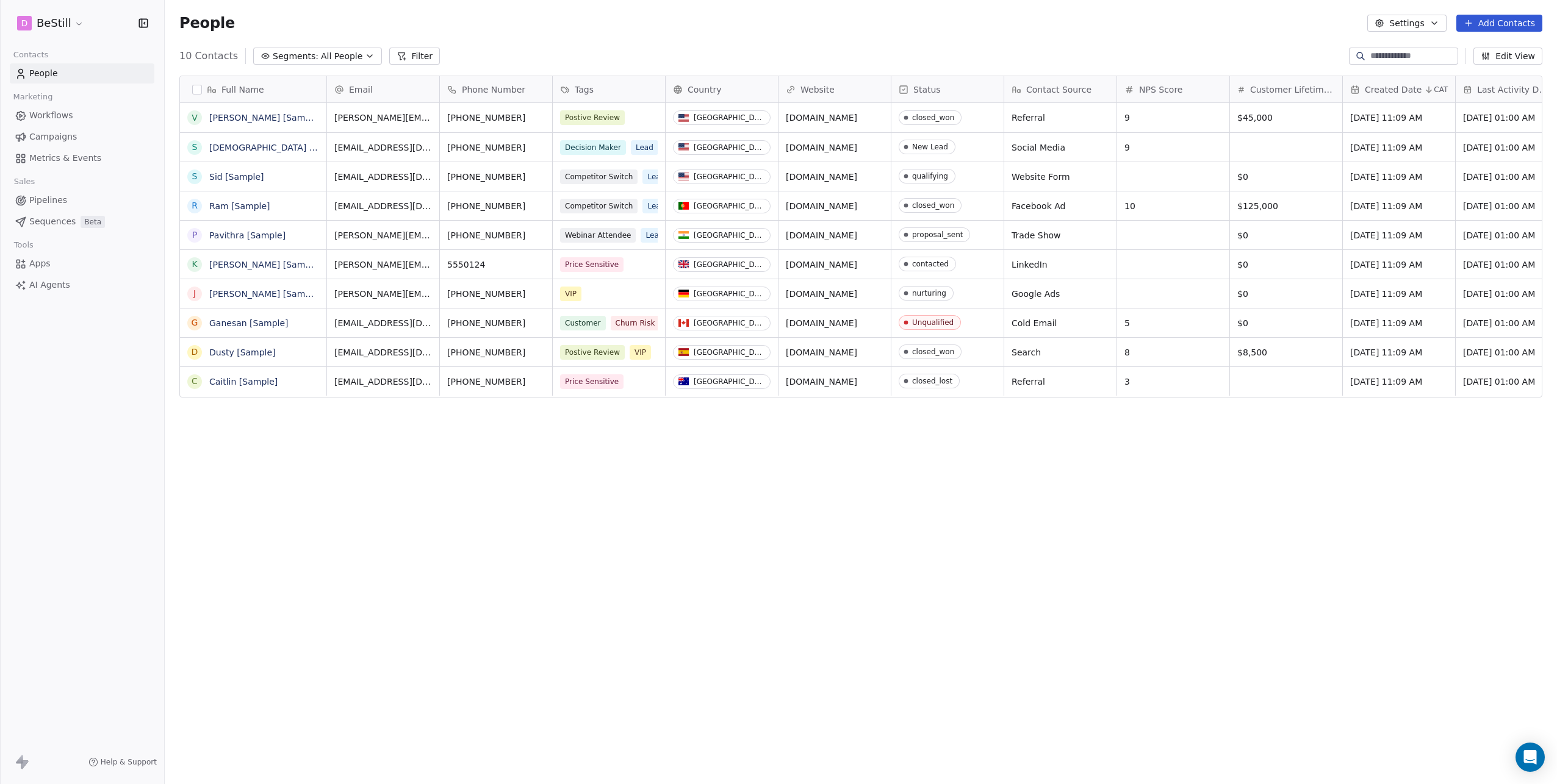
scroll to position [681, 1383]
click at [49, 132] on span "Campaigns" at bounding box center [53, 137] width 48 height 13
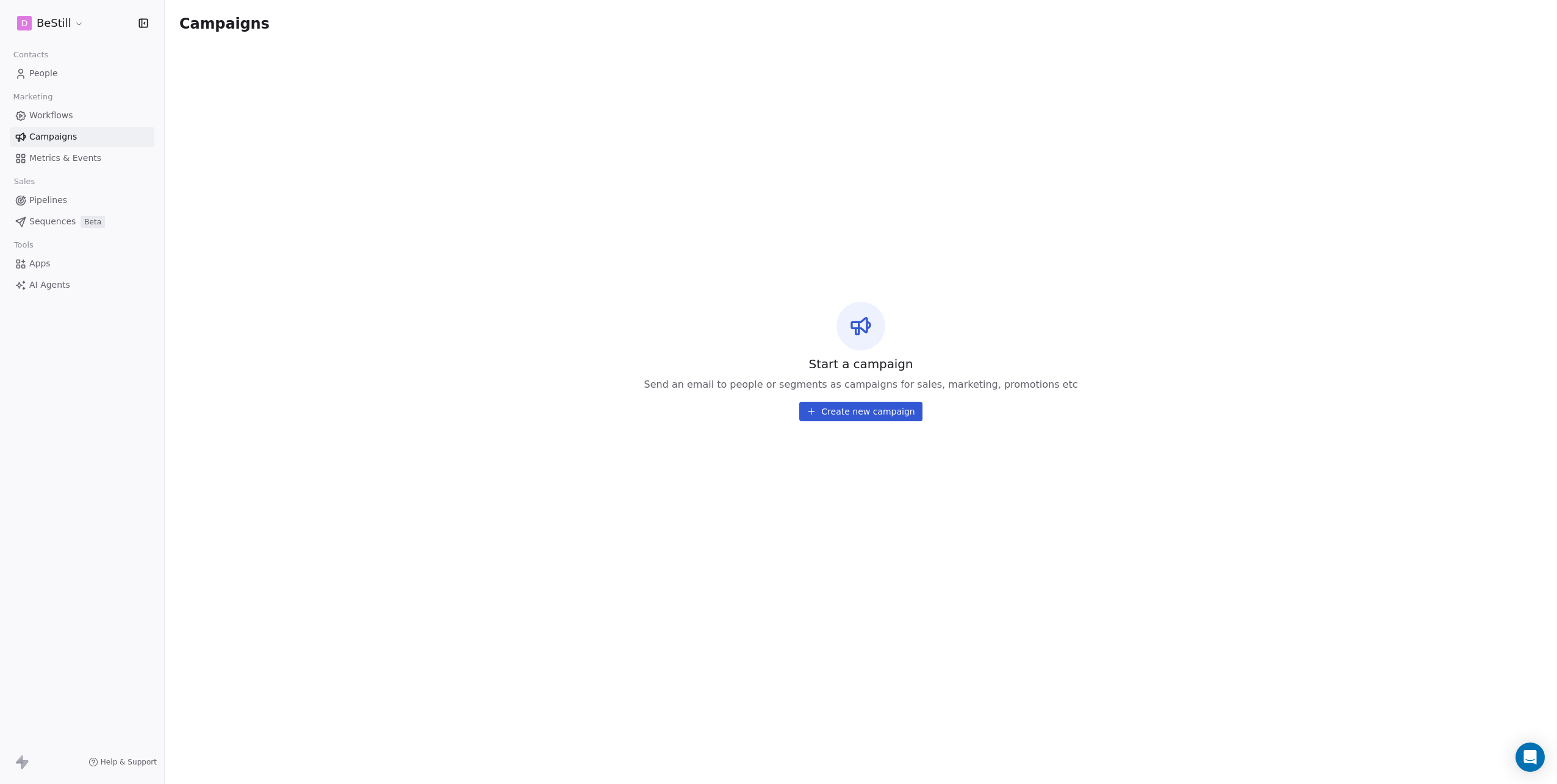
click at [52, 116] on span "Workflows" at bounding box center [51, 116] width 44 height 13
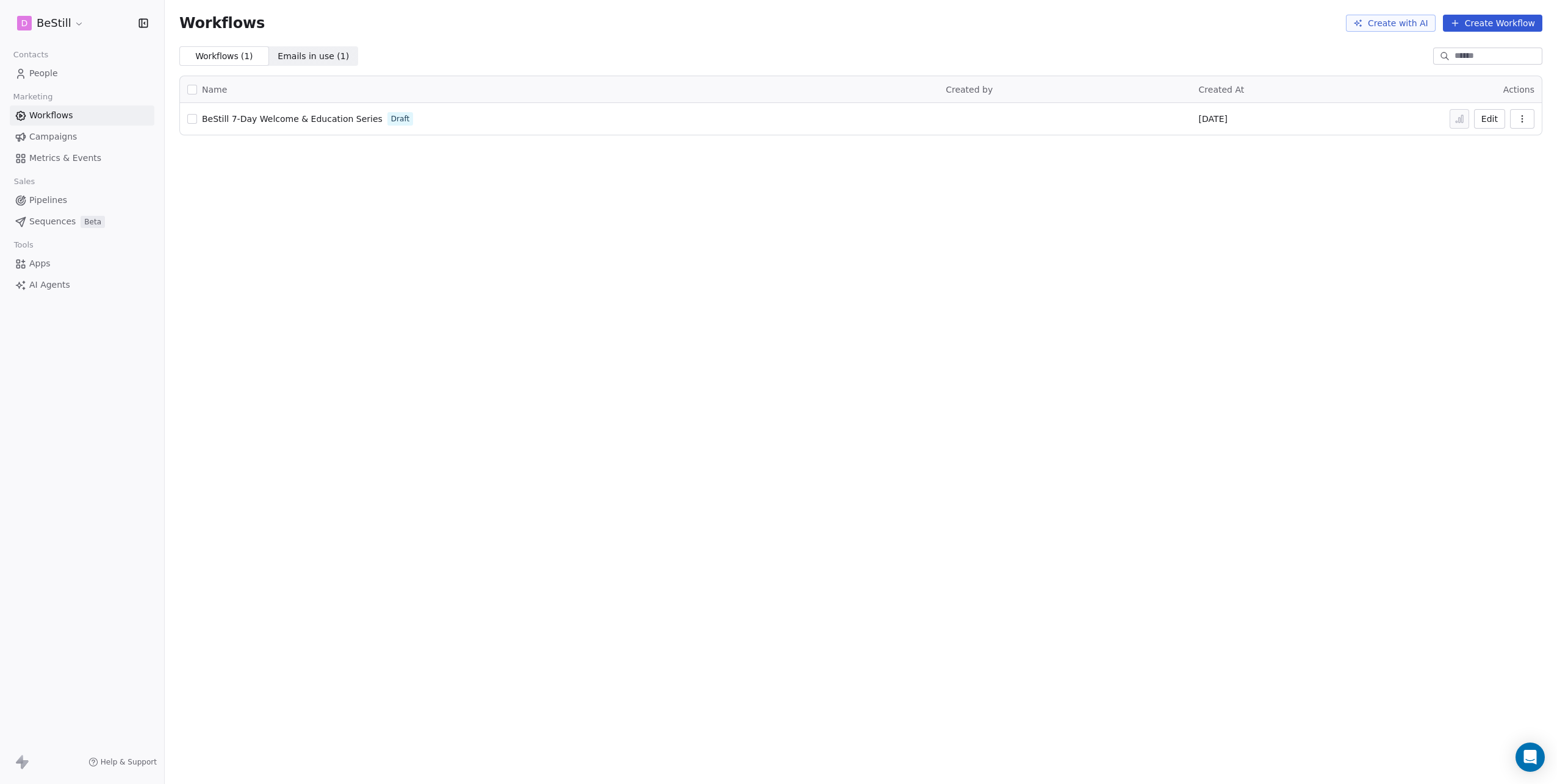
click at [321, 123] on span "BeStill 7-Day Welcome & Education Series" at bounding box center [292, 119] width 181 height 10
